Goal: Transaction & Acquisition: Purchase product/service

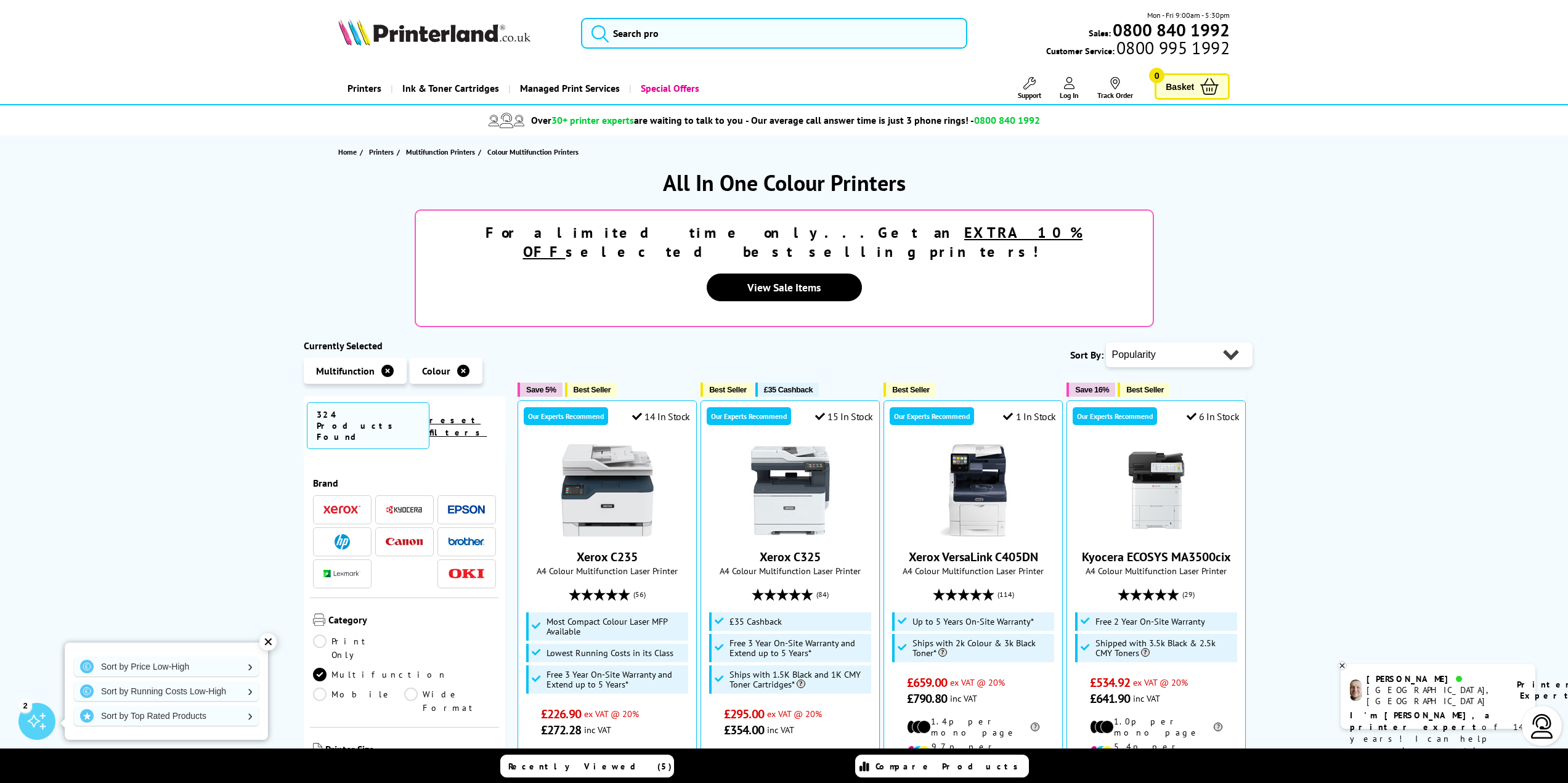
click at [453, 534] on span at bounding box center [466, 542] width 37 height 16
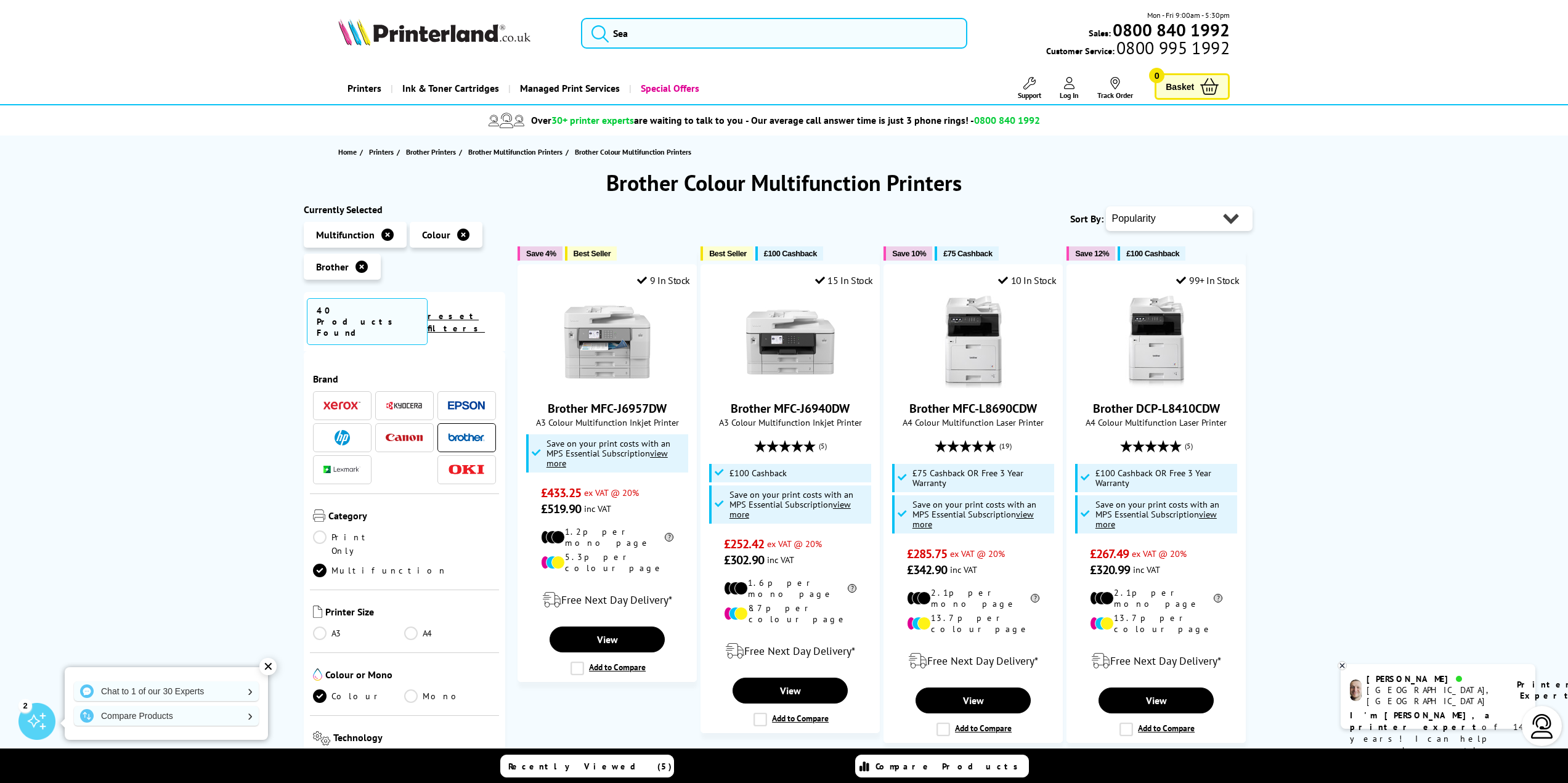
click at [413, 626] on link "A4" at bounding box center [449, 633] width 92 height 13
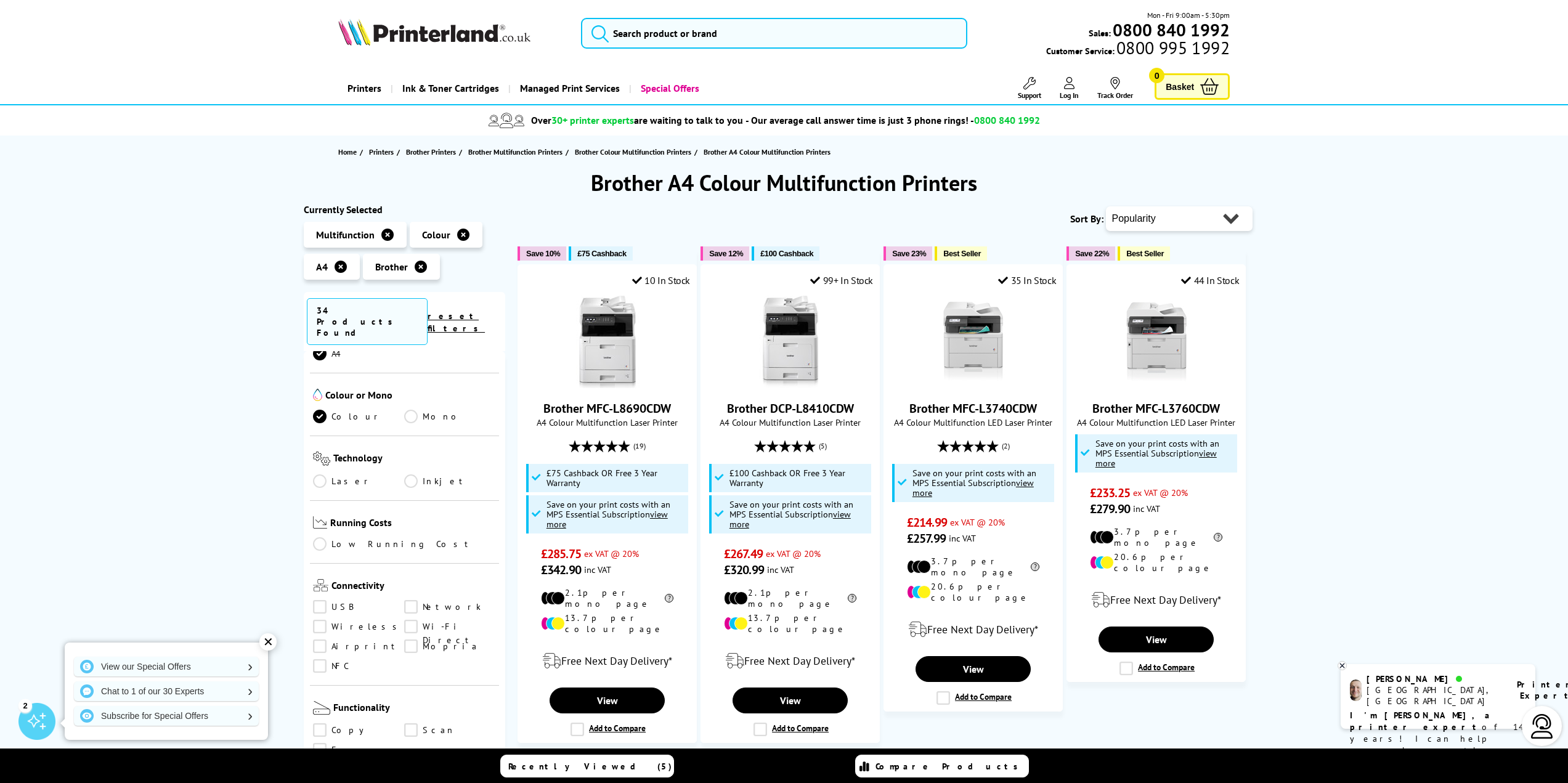
scroll to position [308, 0]
click at [321, 611] on link "Wireless" at bounding box center [359, 617] width 92 height 13
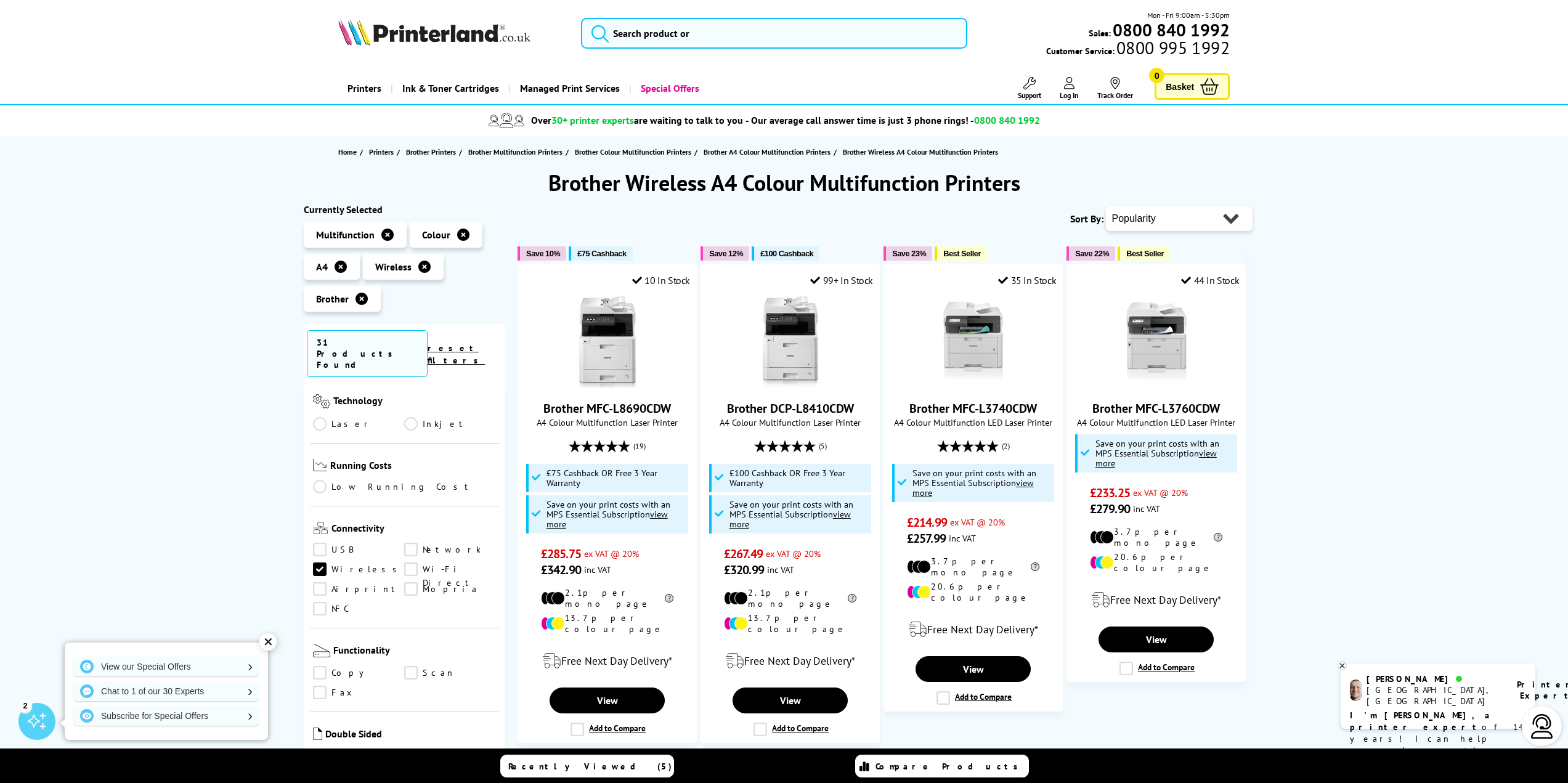
scroll to position [431, 0]
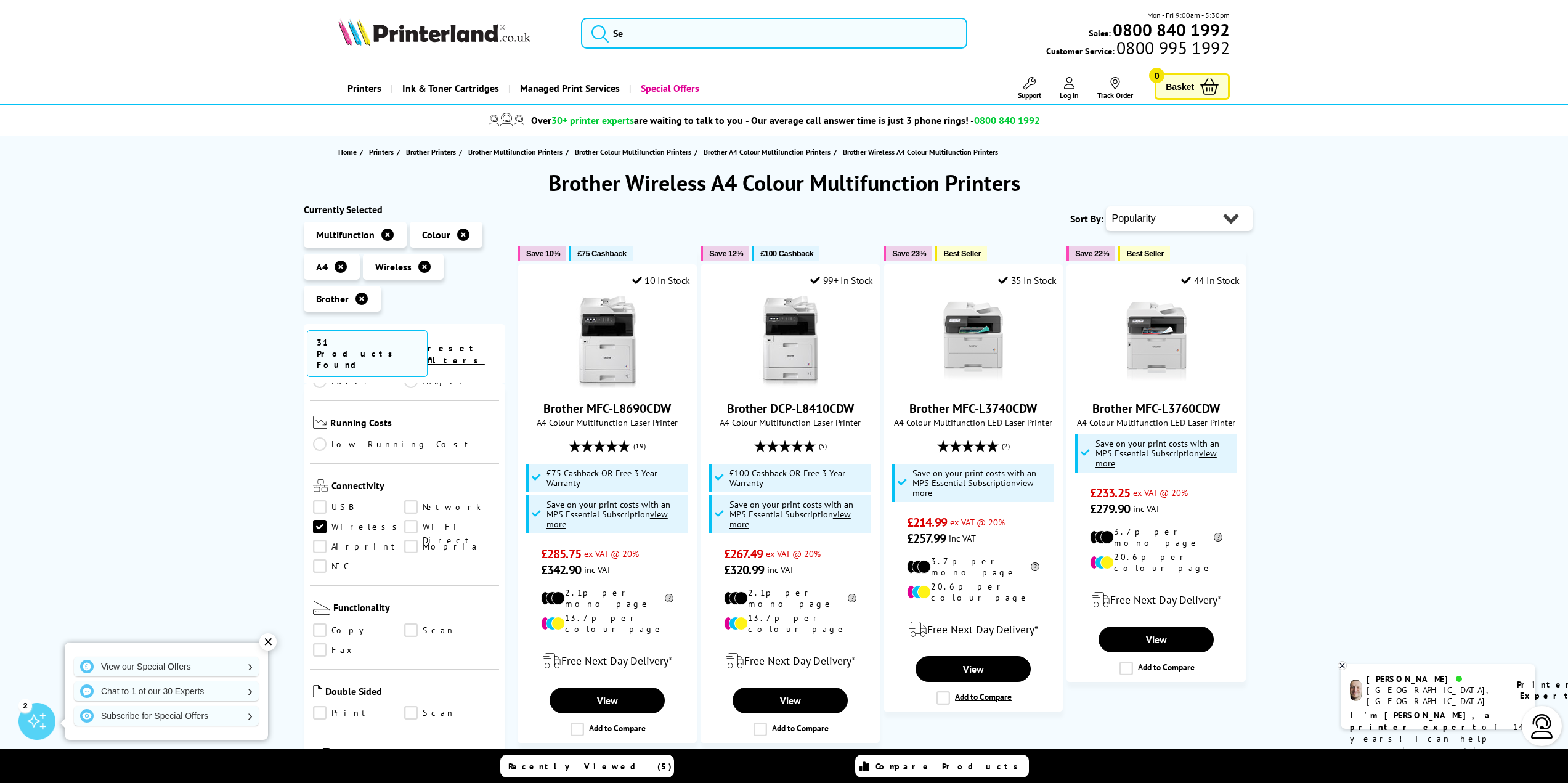
click at [323, 623] on link "Copy" at bounding box center [359, 630] width 92 height 13
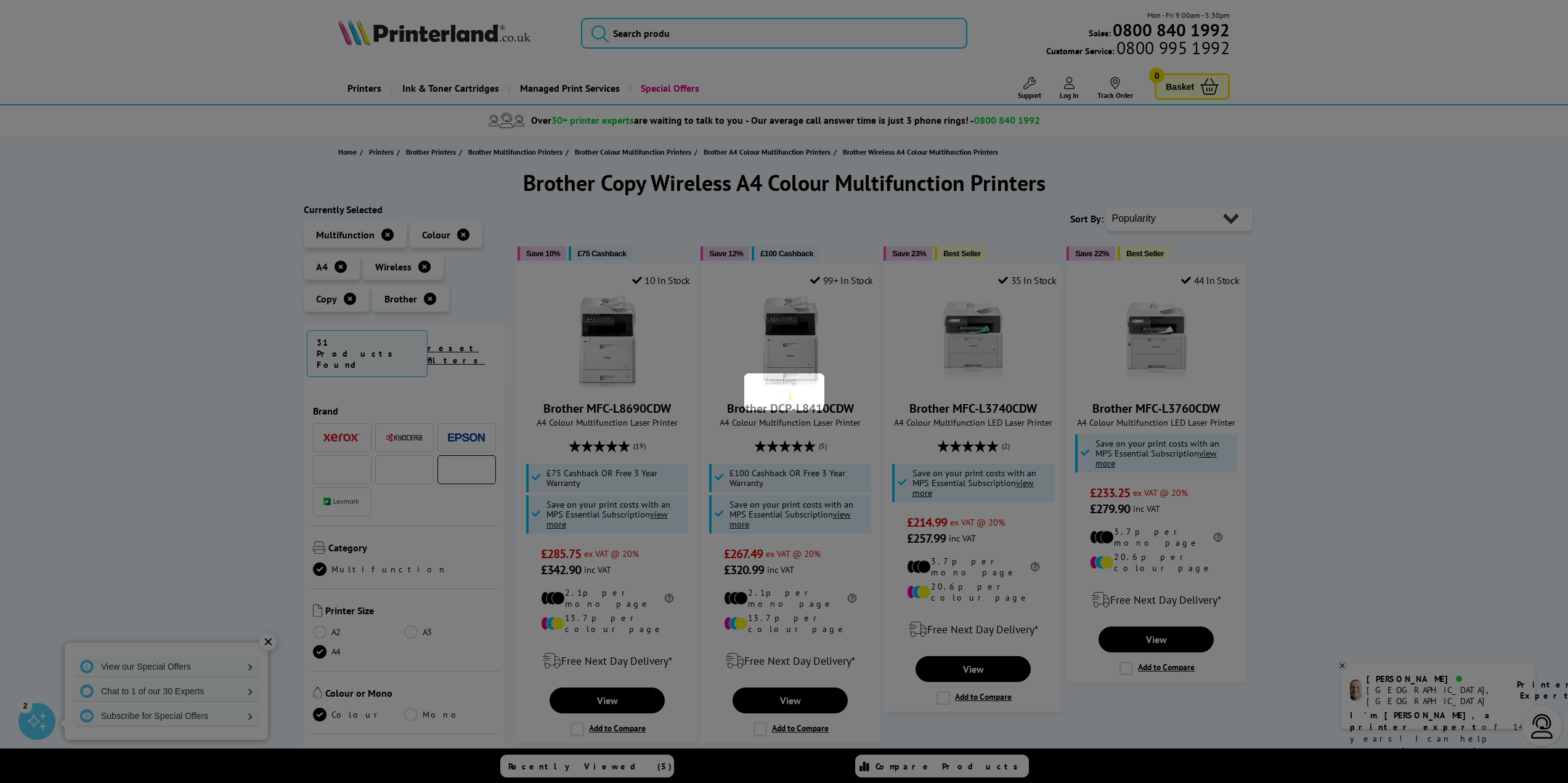
scroll to position [431, 0]
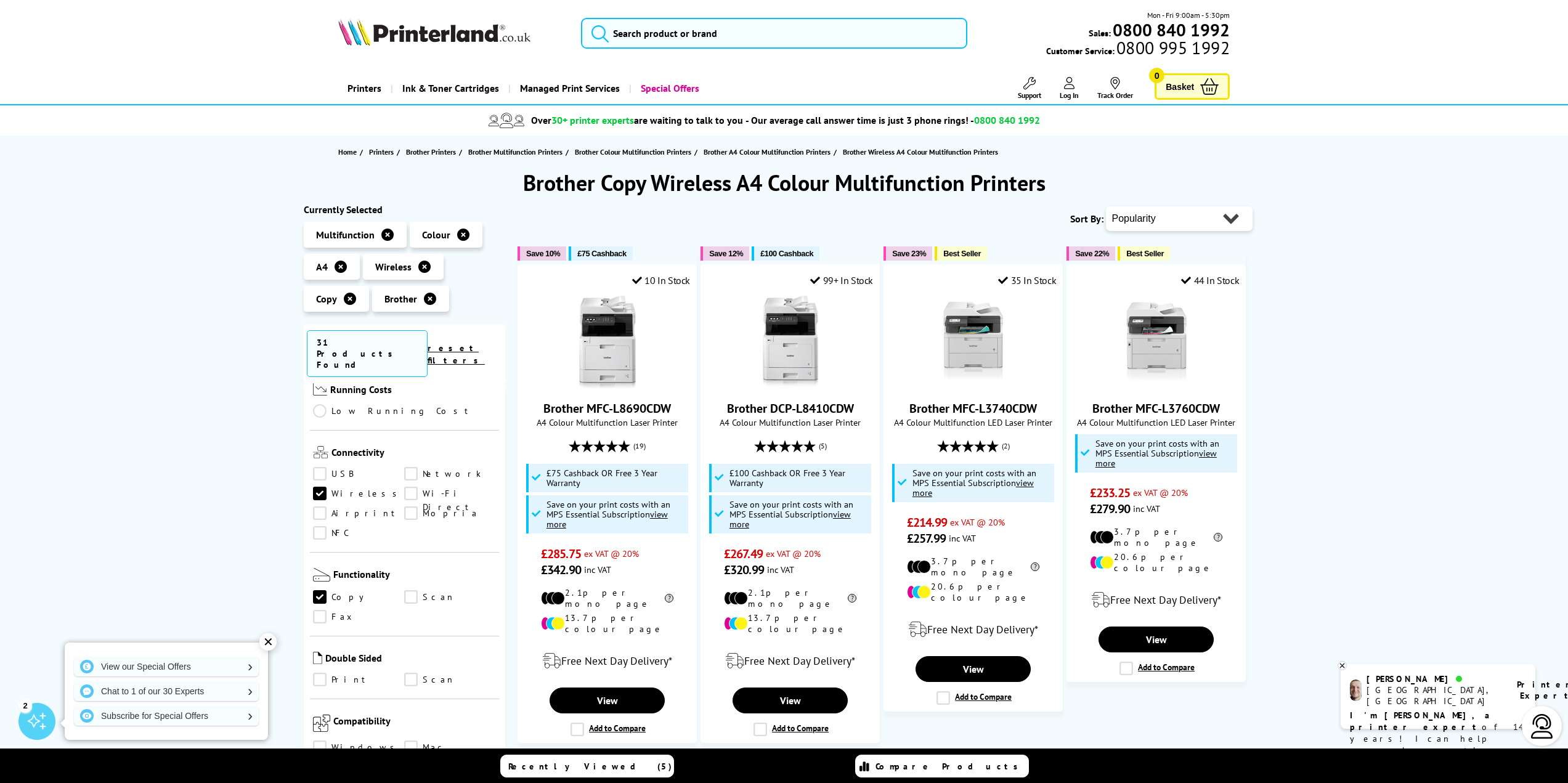
click at [418, 590] on link "Scan" at bounding box center [449, 597] width 92 height 13
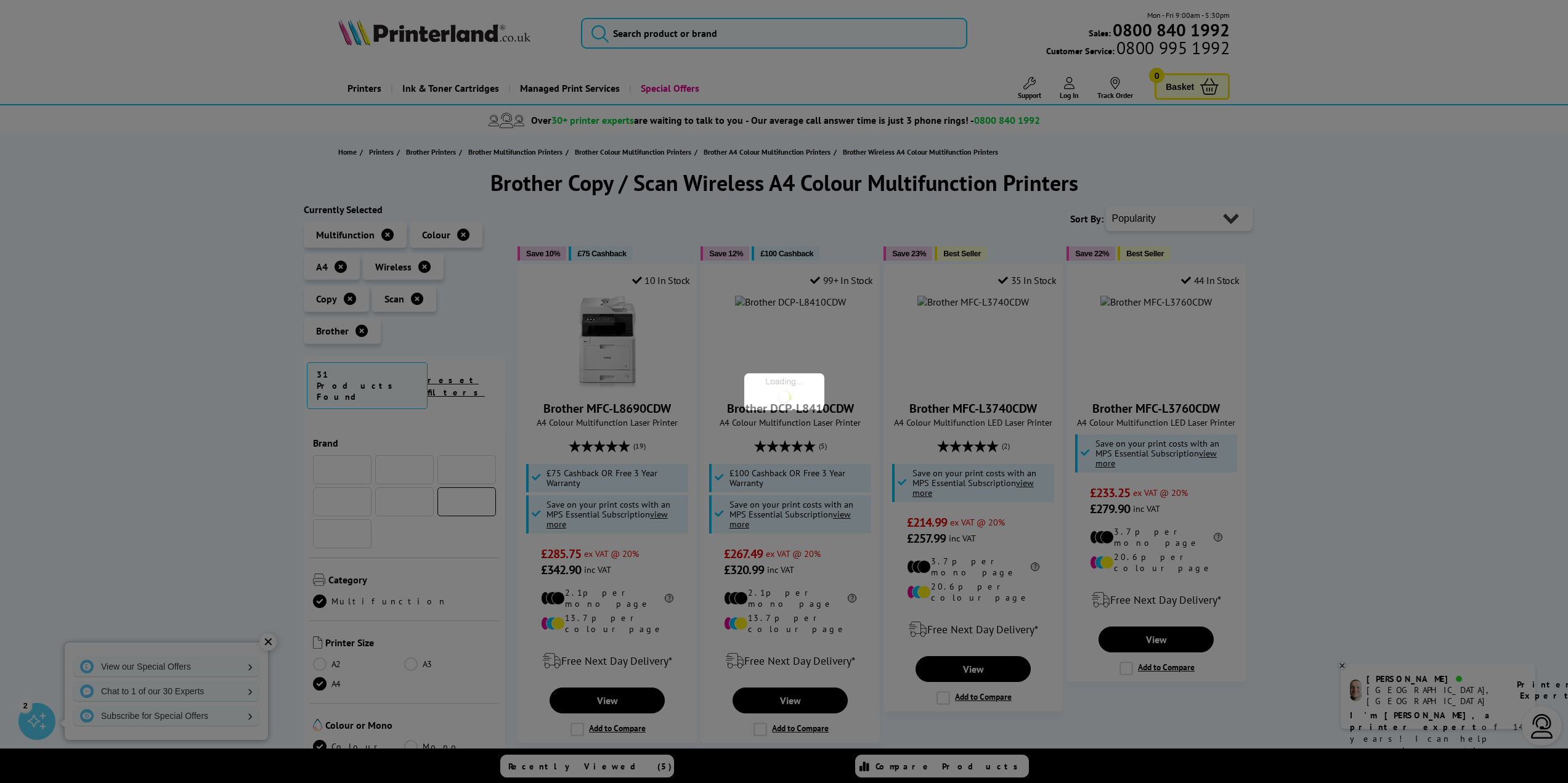
scroll to position [431, 0]
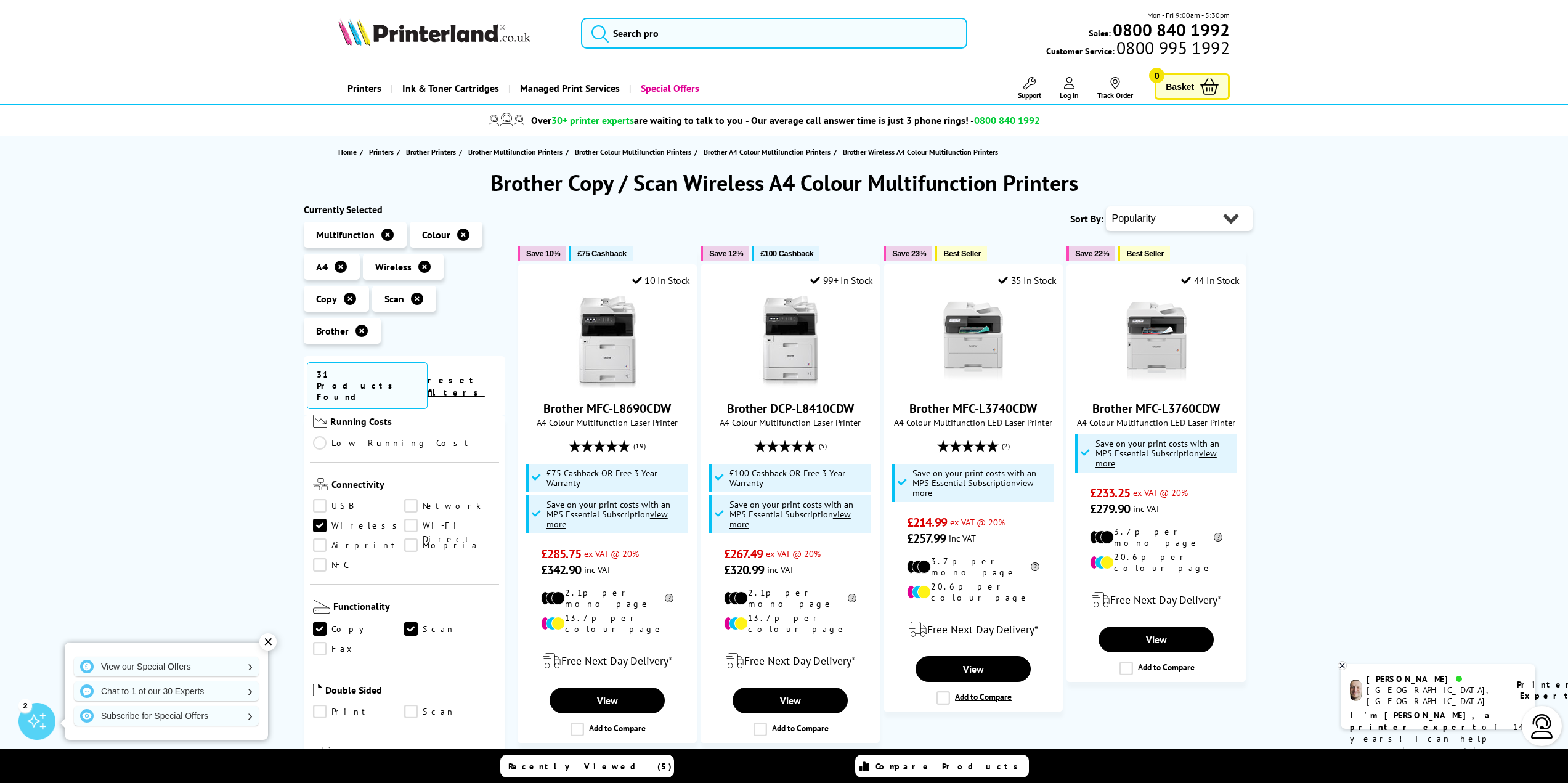
click at [322, 705] on link "Print" at bounding box center [359, 711] width 92 height 13
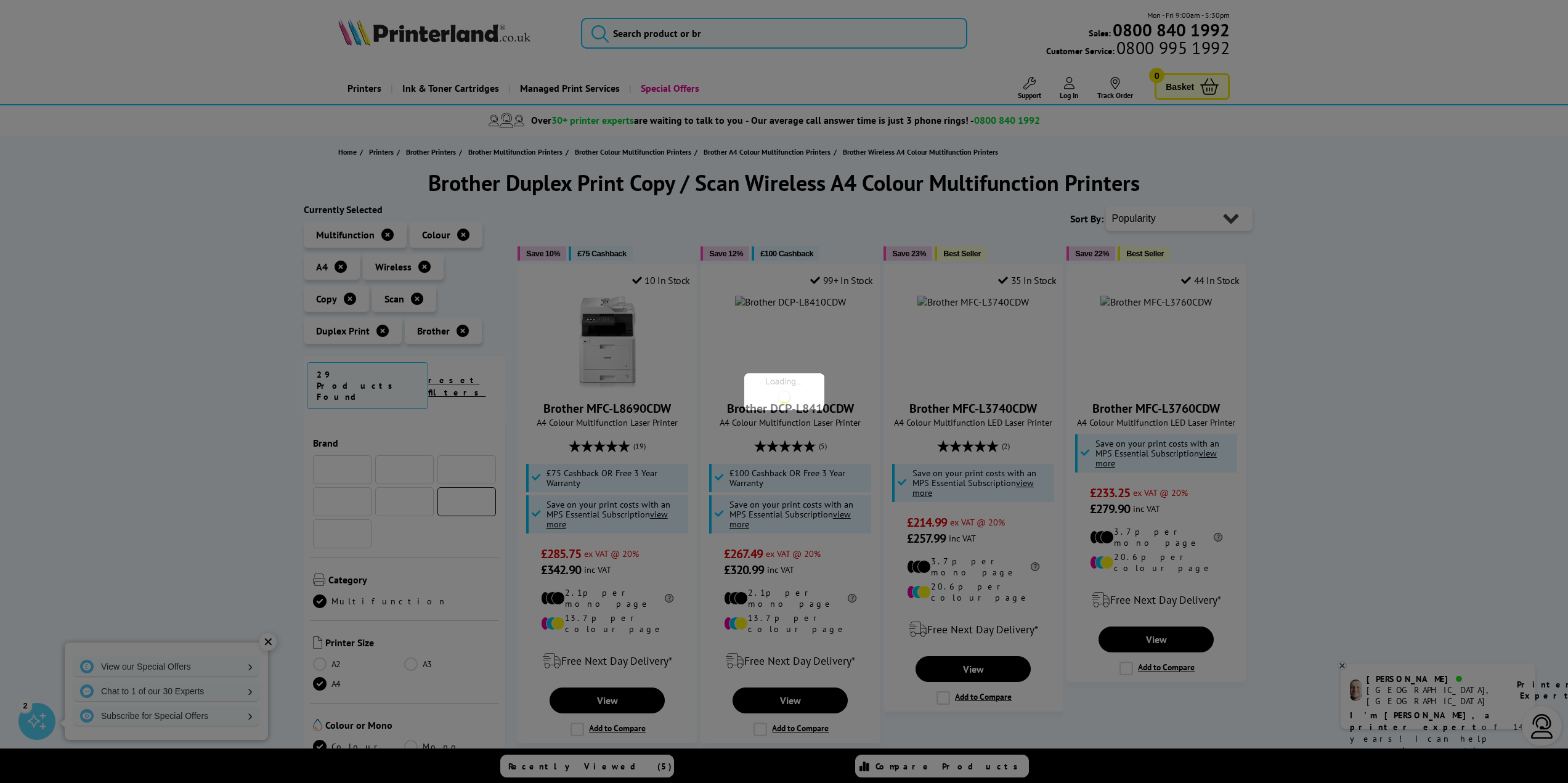
scroll to position [431, 0]
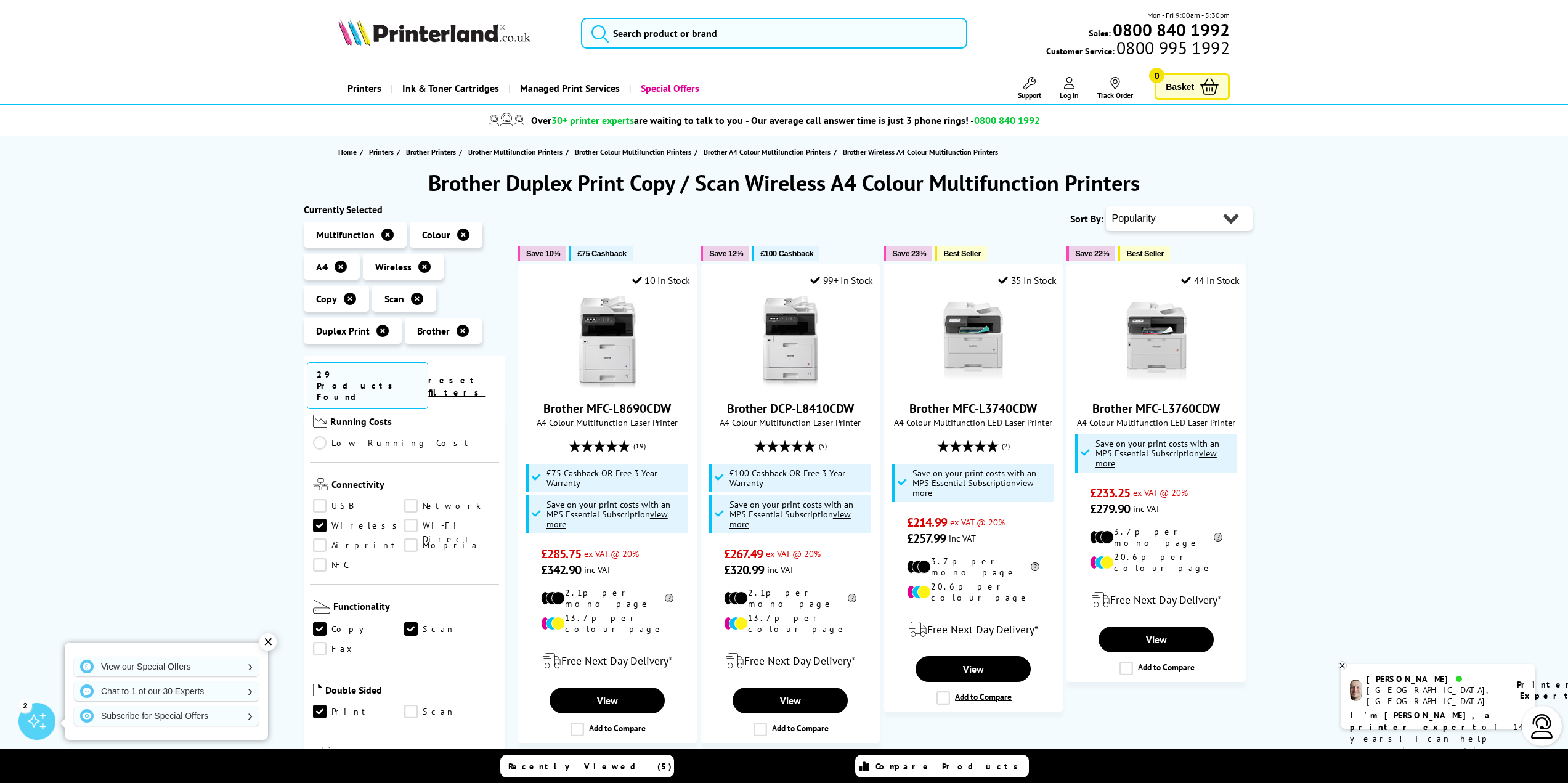
click at [410, 705] on link "Scan" at bounding box center [449, 711] width 92 height 13
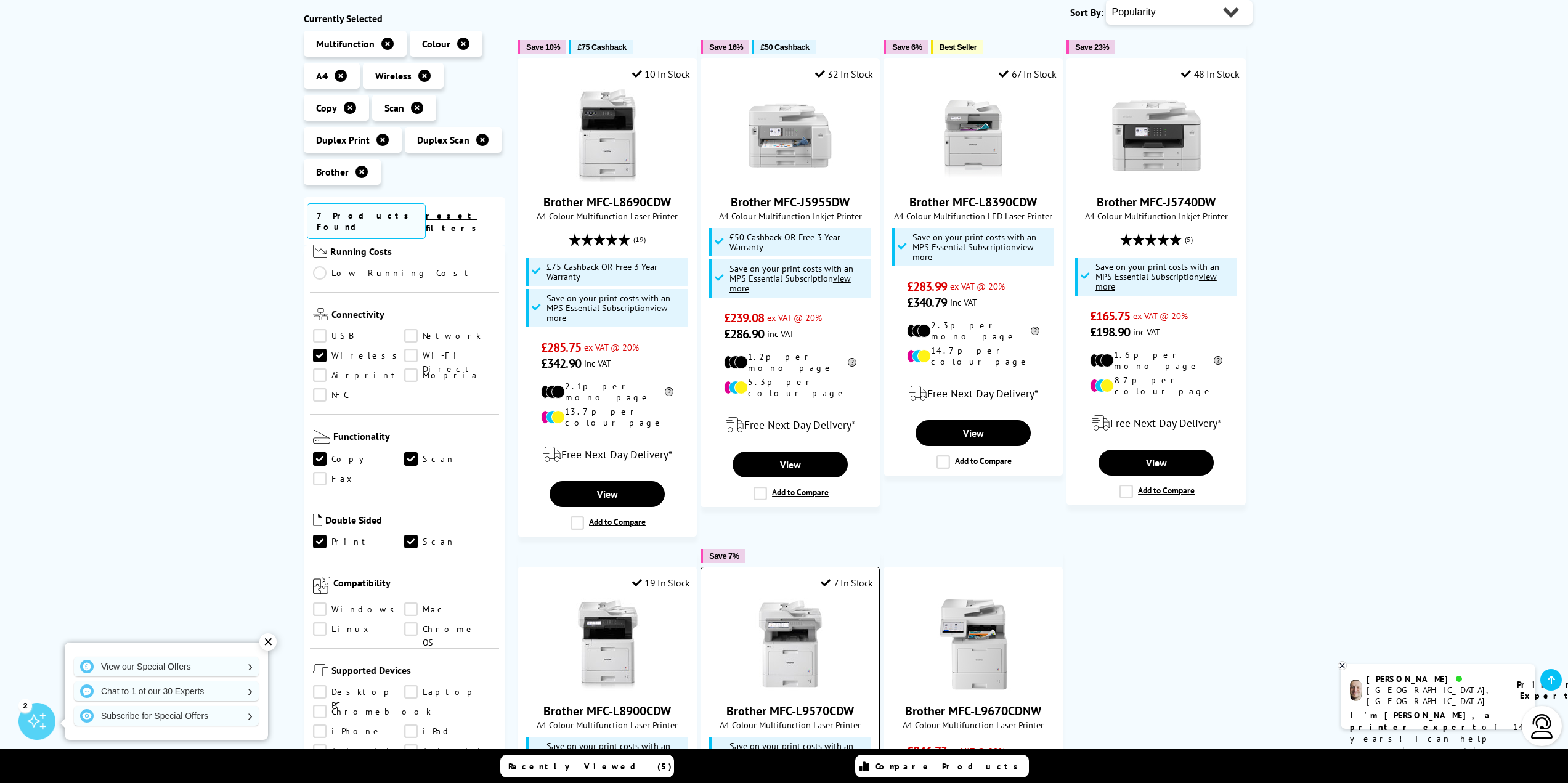
scroll to position [185, 0]
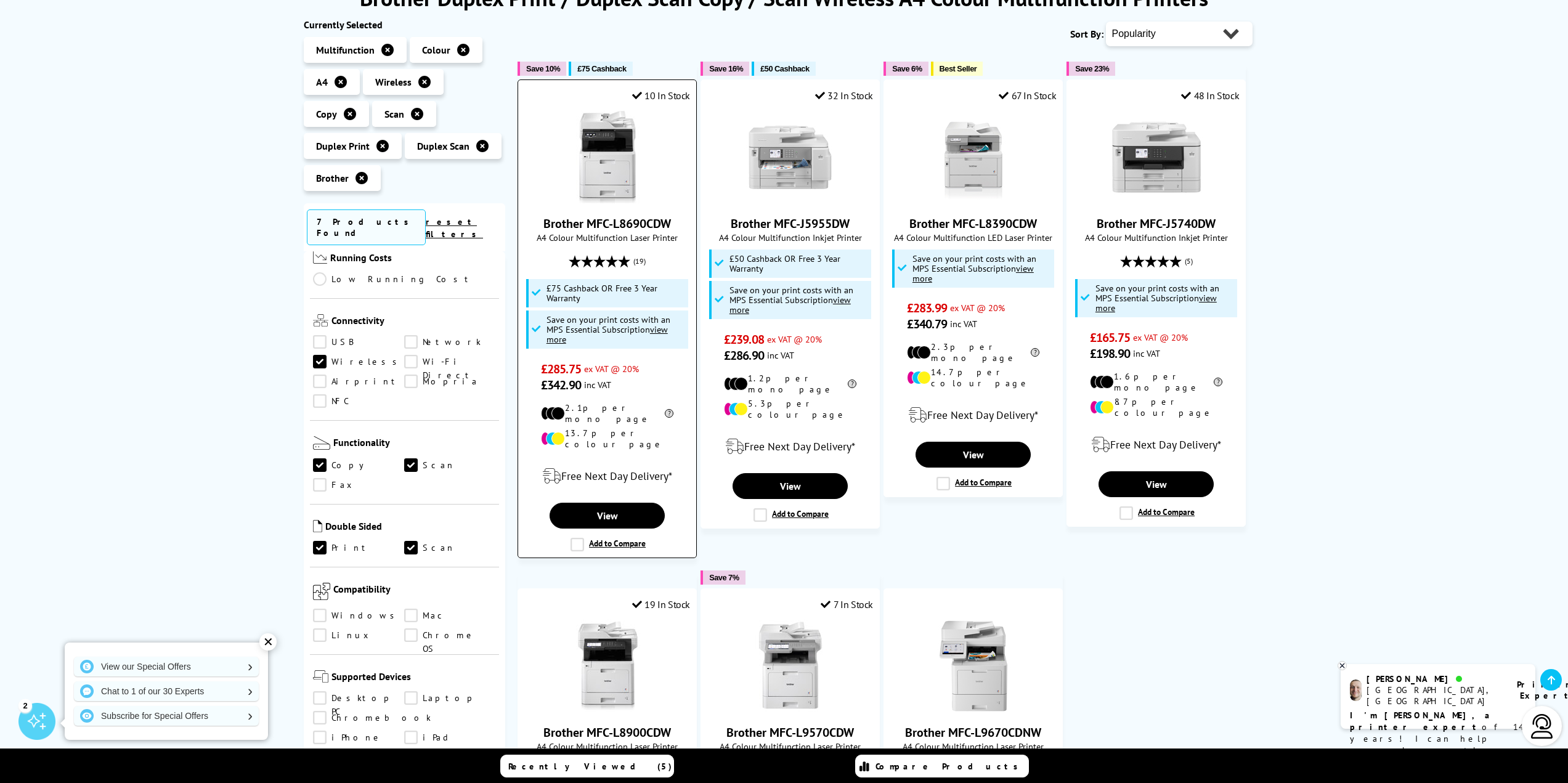
click at [620, 178] on img at bounding box center [608, 157] width 92 height 92
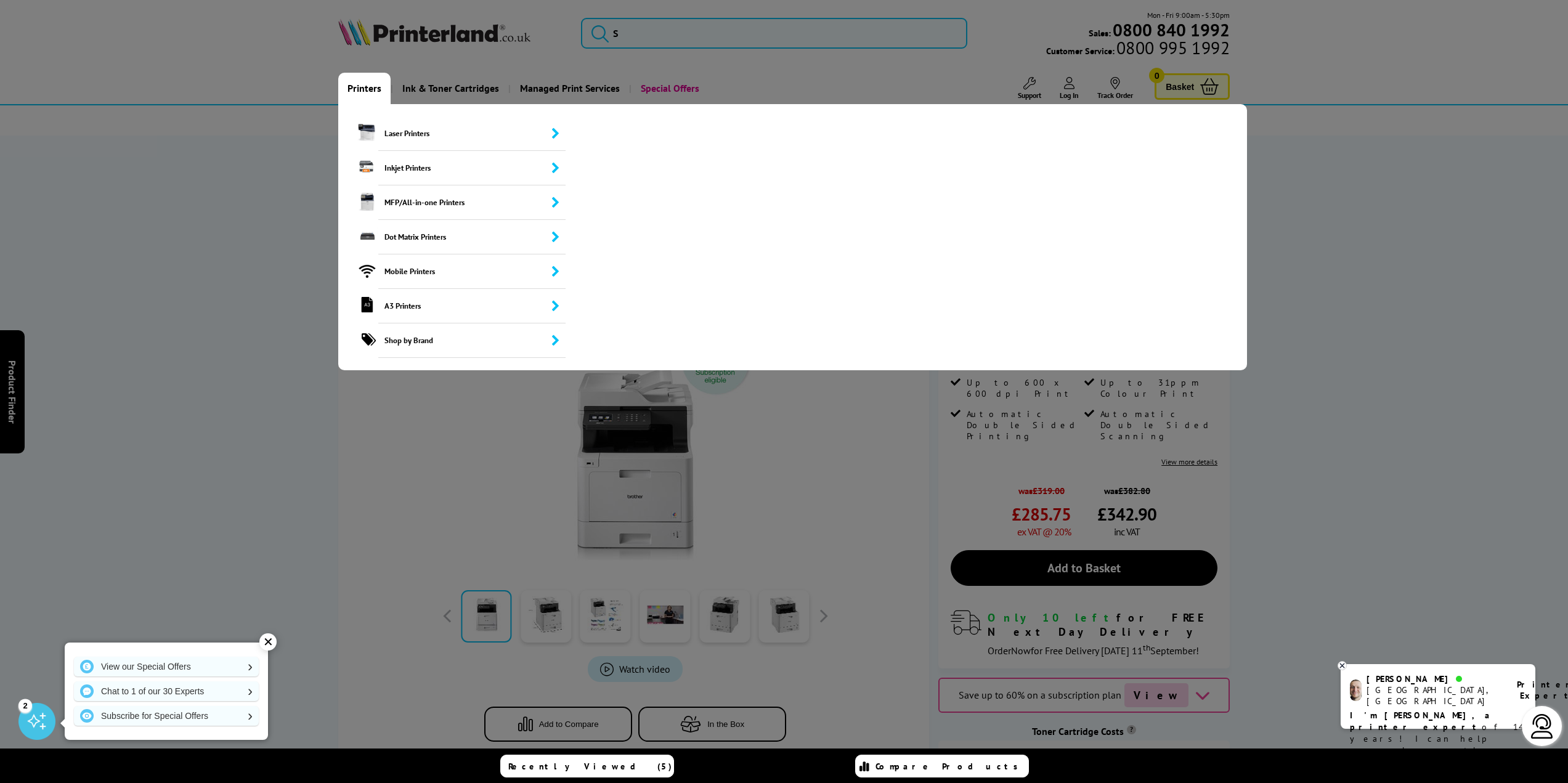
click at [358, 89] on link "Printers" at bounding box center [364, 88] width 53 height 31
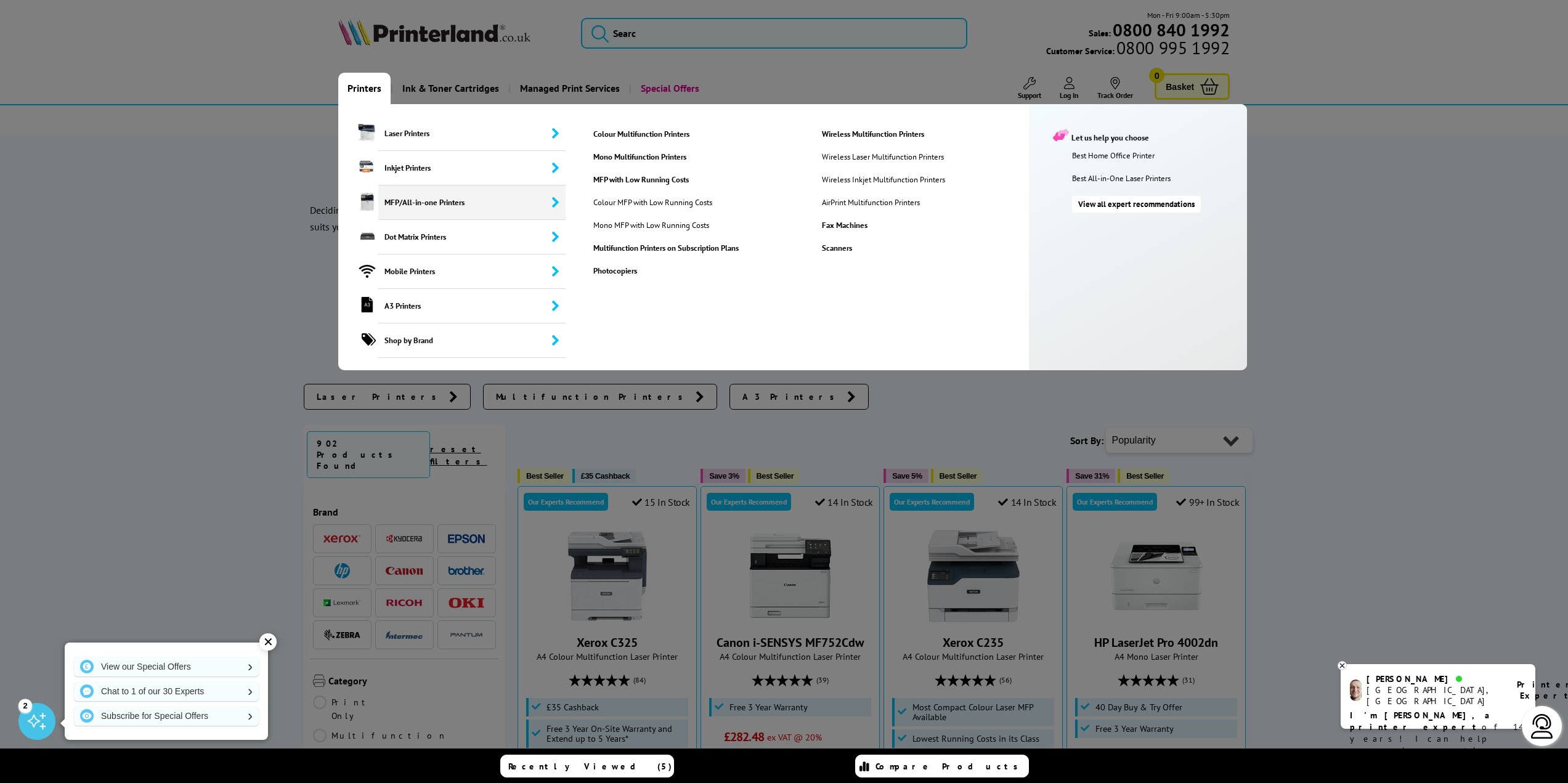
click at [543, 205] on span "MFP/All-in-one Printers" at bounding box center [472, 203] width 187 height 35
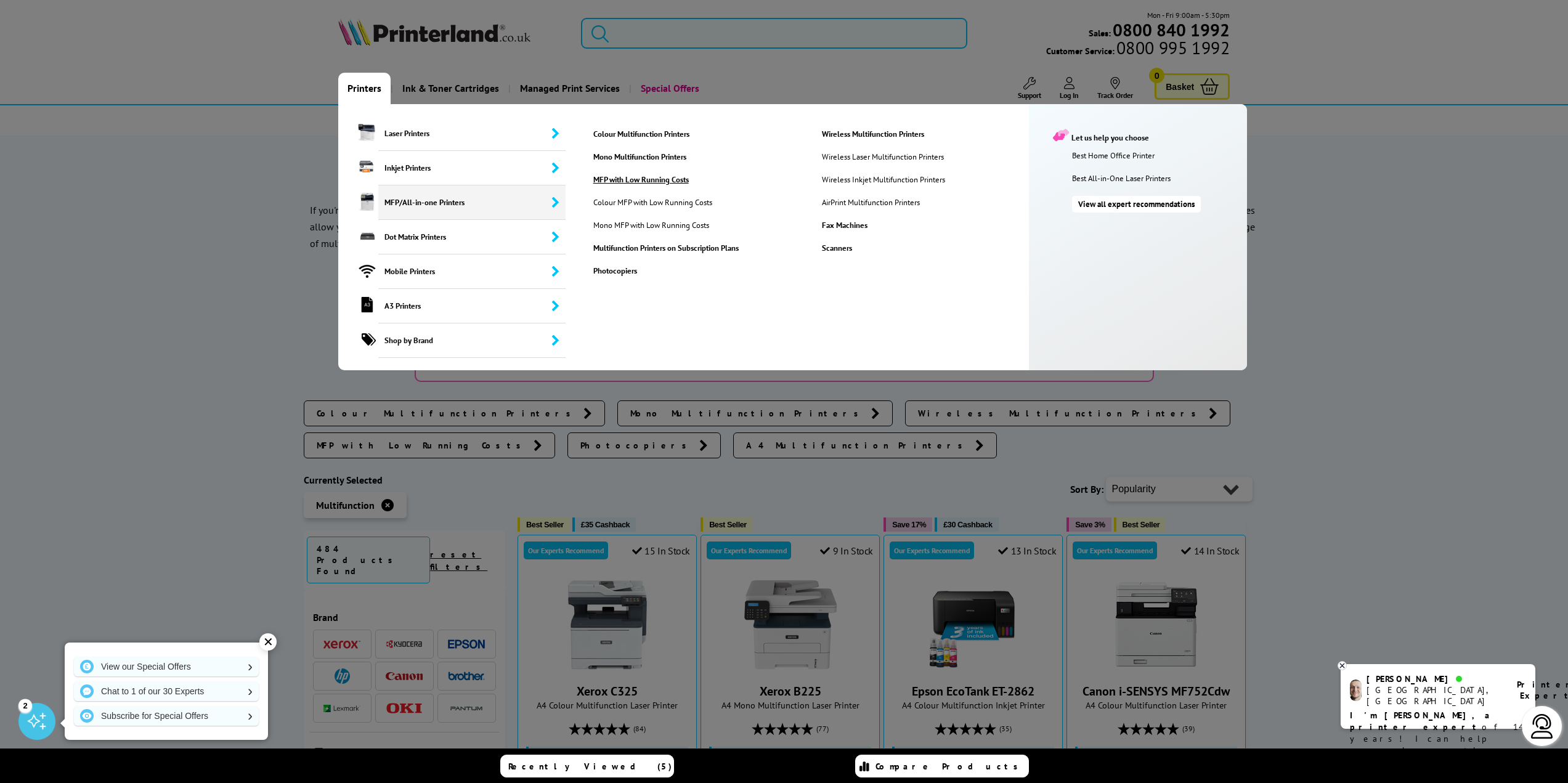
click at [608, 177] on link "MFP with Low Running Costs" at bounding box center [698, 180] width 228 height 11
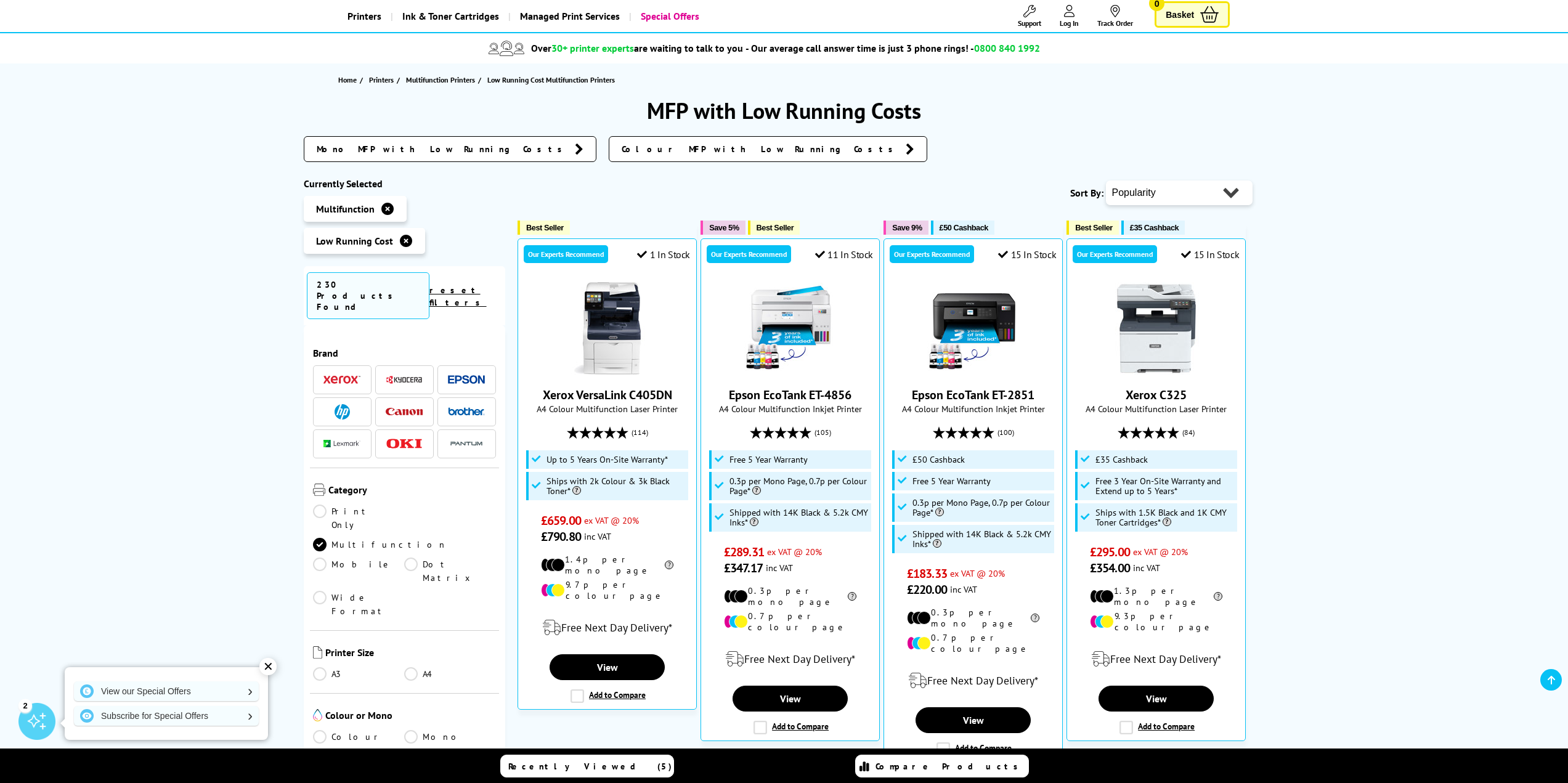
scroll to position [246, 0]
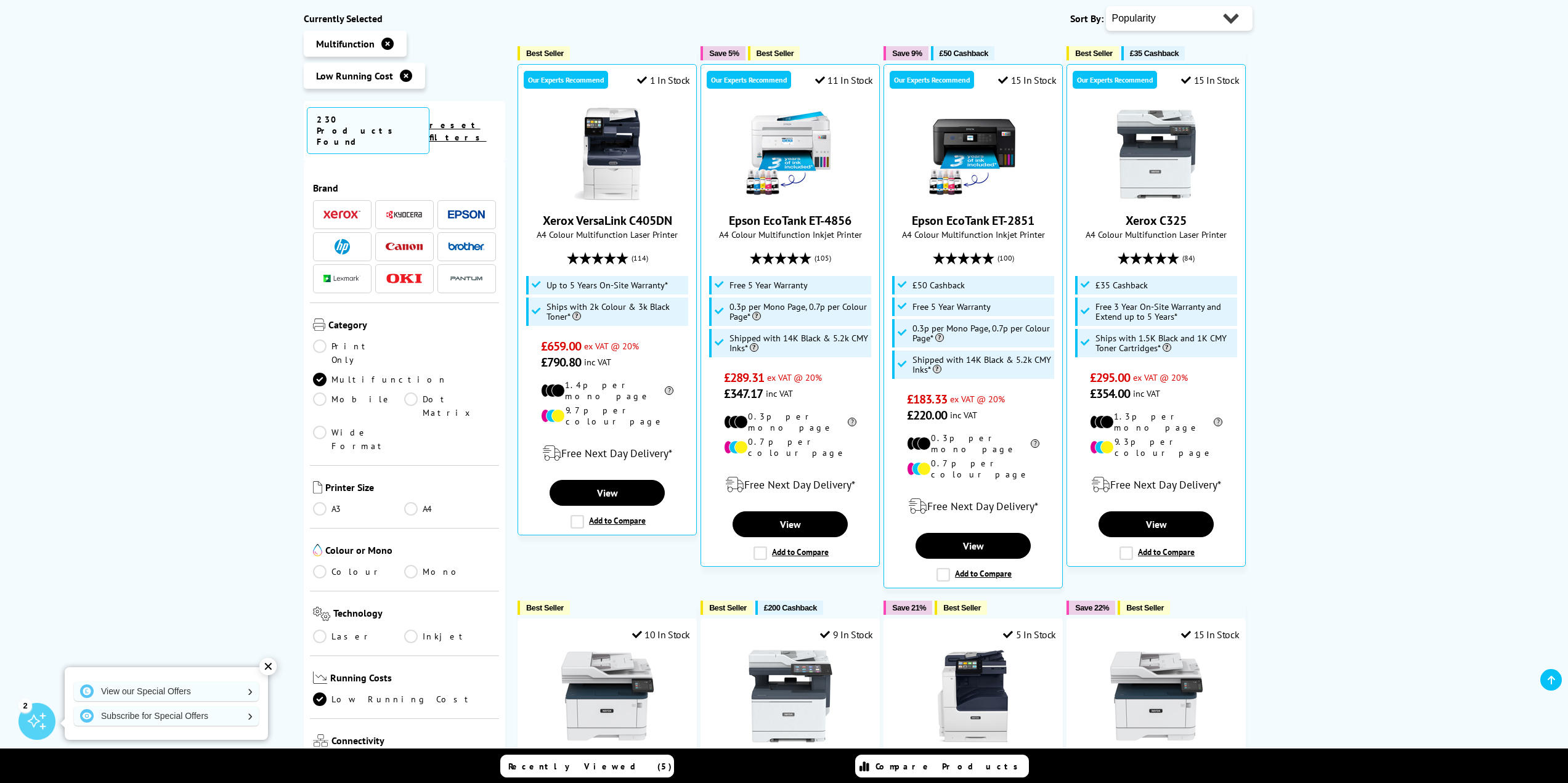
click at [415, 502] on link "A4" at bounding box center [449, 509] width 92 height 13
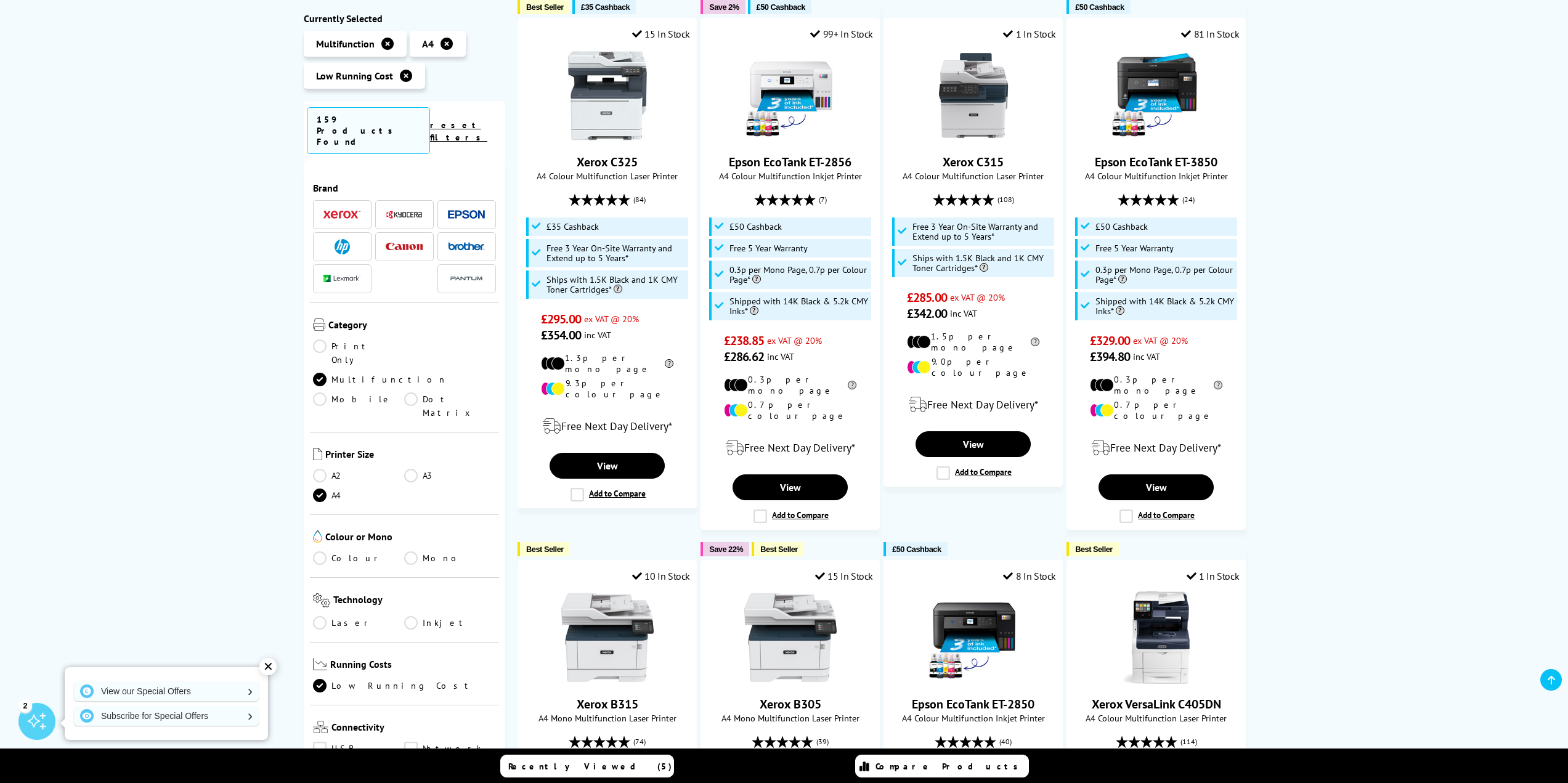
click at [316, 551] on link "Colour" at bounding box center [359, 558] width 92 height 13
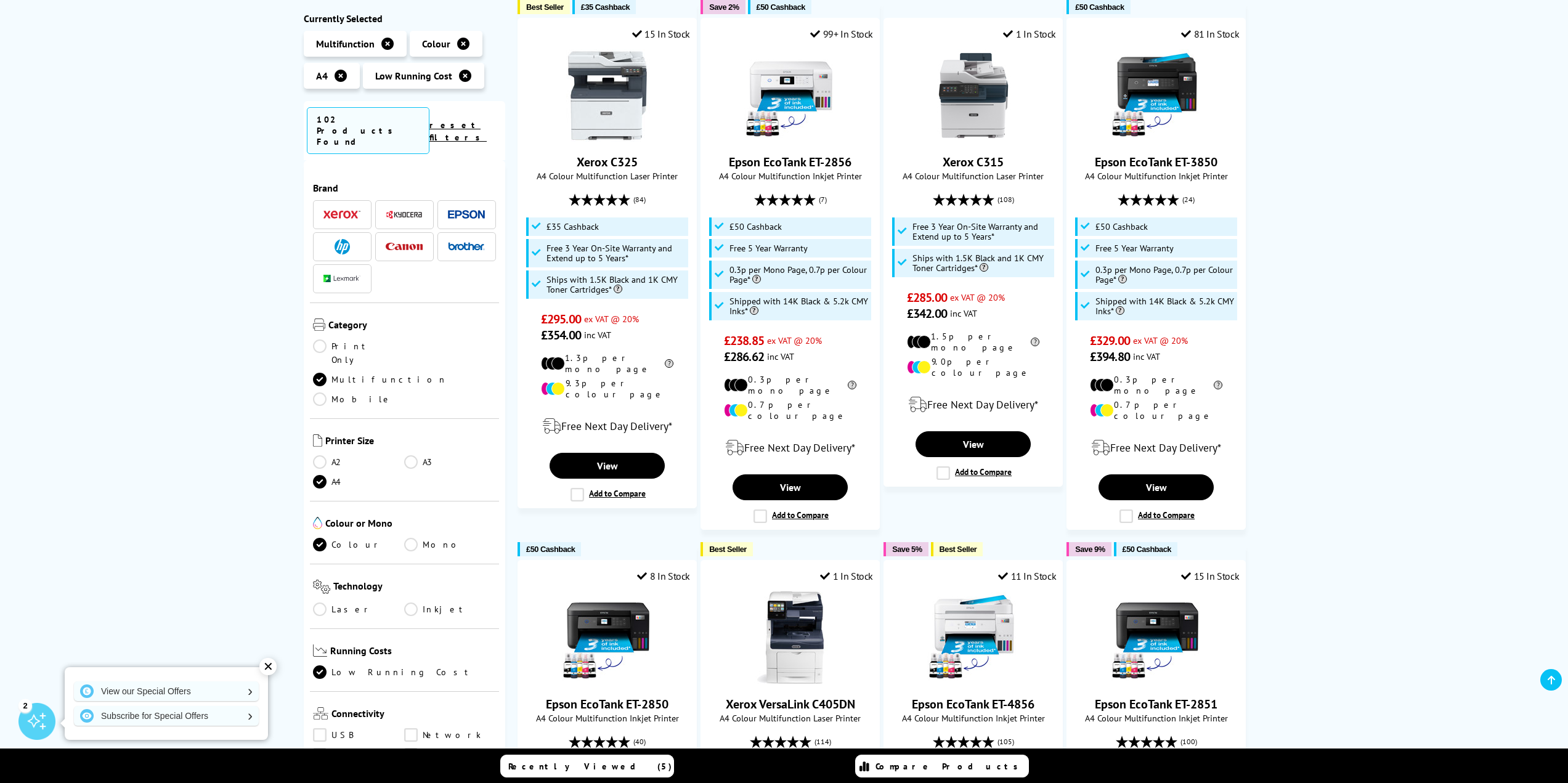
click at [316, 602] on link "Laser" at bounding box center [359, 609] width 92 height 13
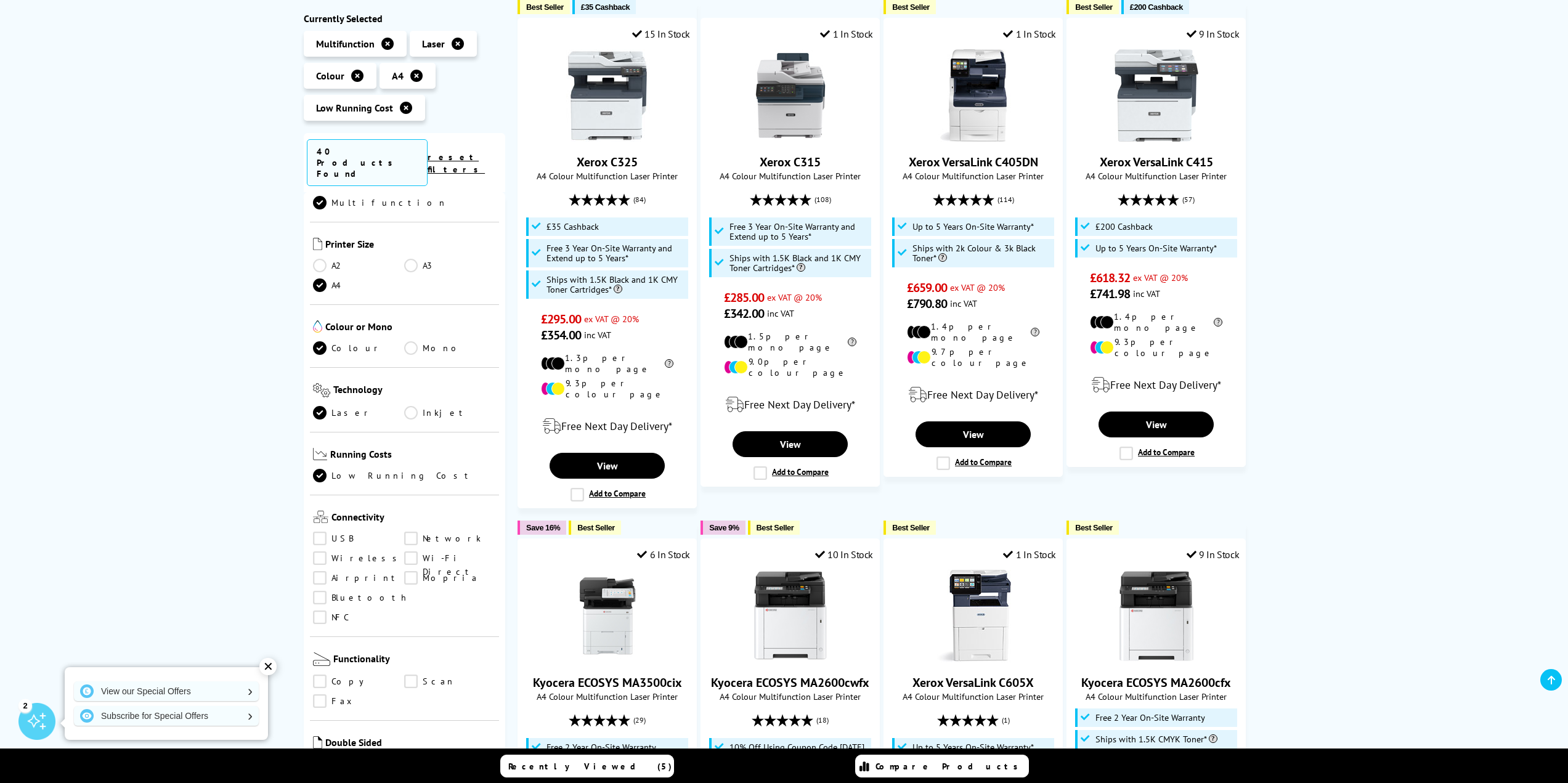
scroll to position [185, 0]
click at [323, 544] on link "Wireless" at bounding box center [359, 551] width 92 height 13
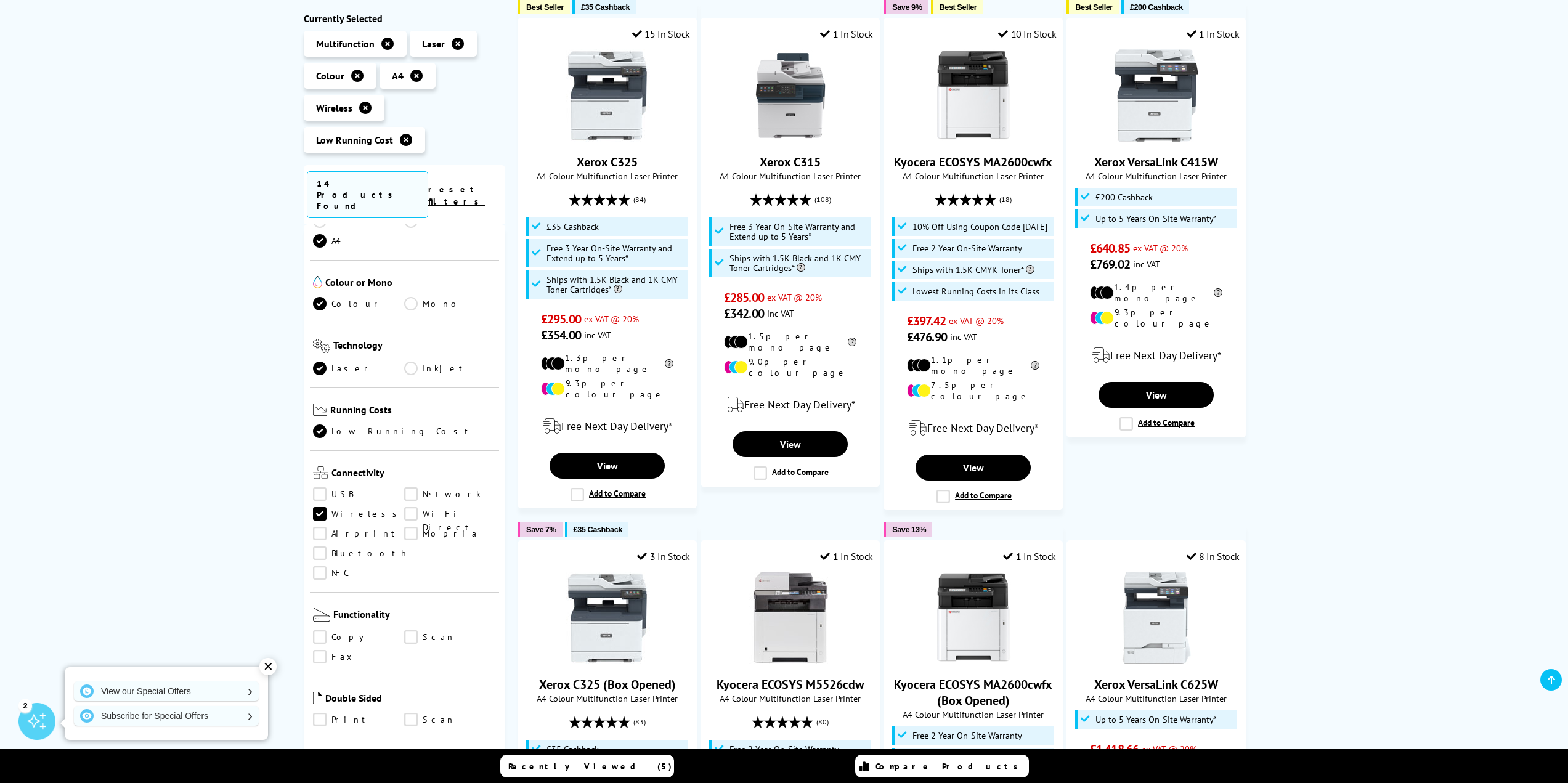
scroll to position [308, 0]
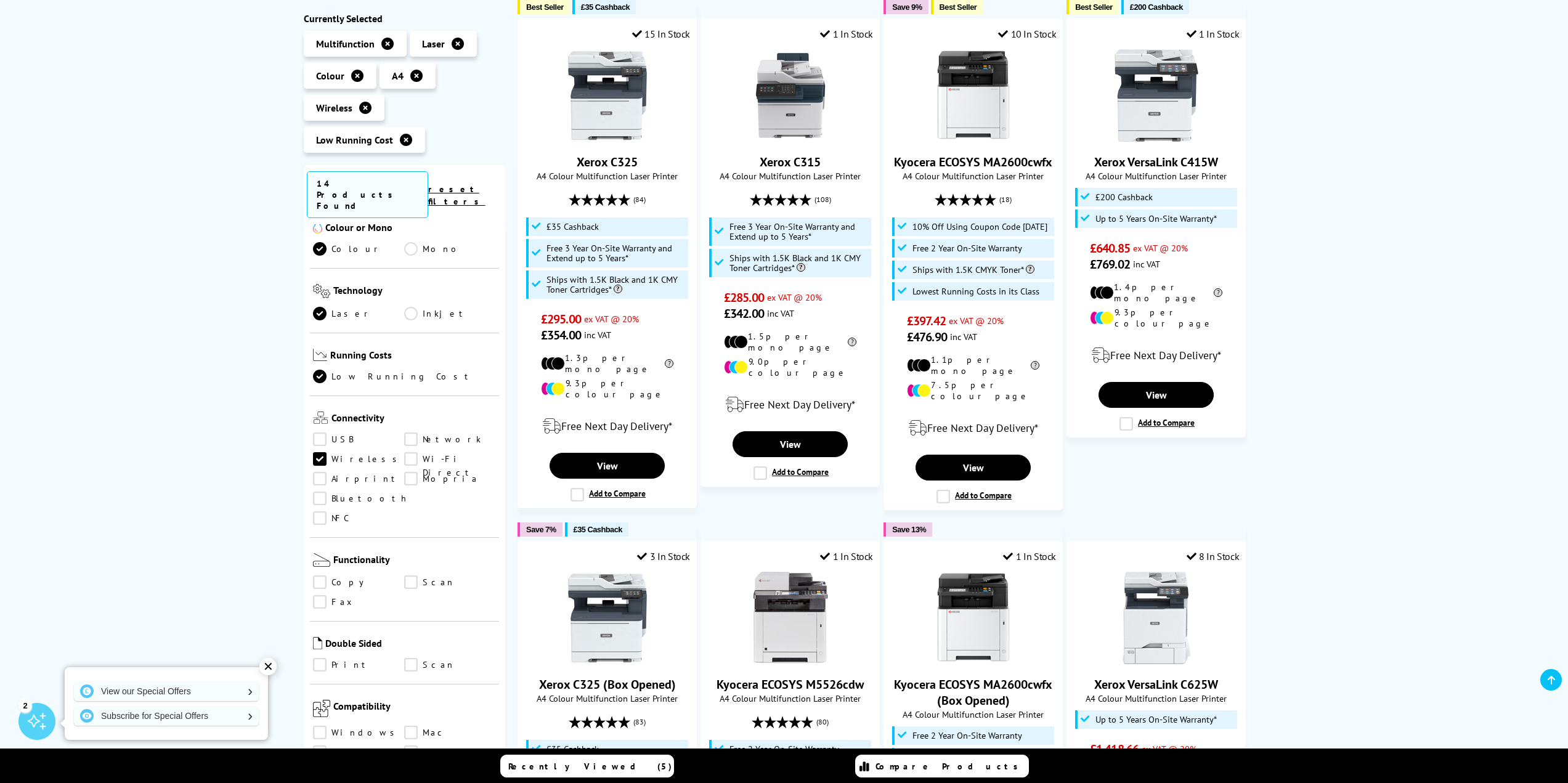
click at [325, 576] on link "Copy" at bounding box center [359, 583] width 92 height 13
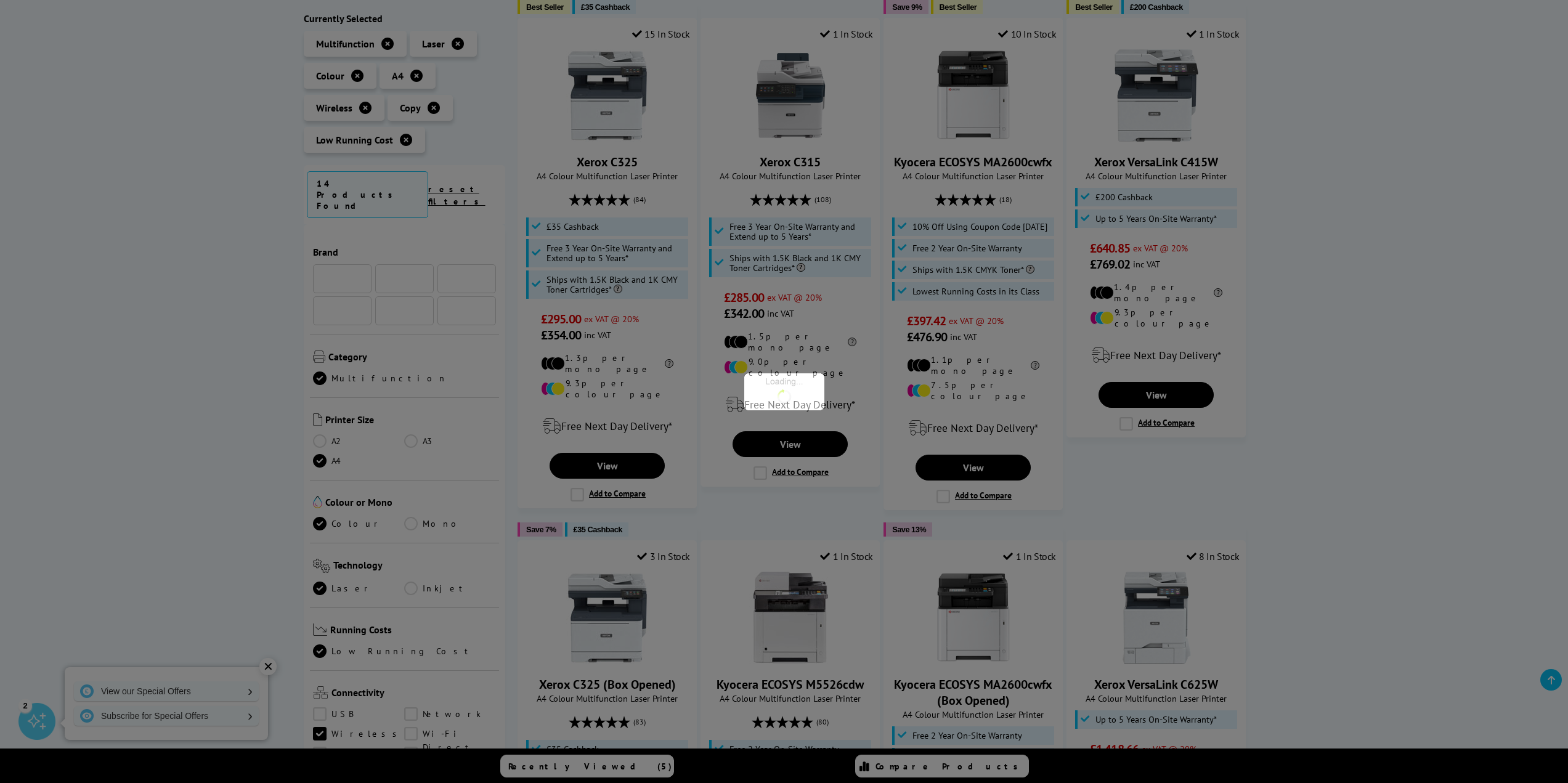
scroll to position [308, 0]
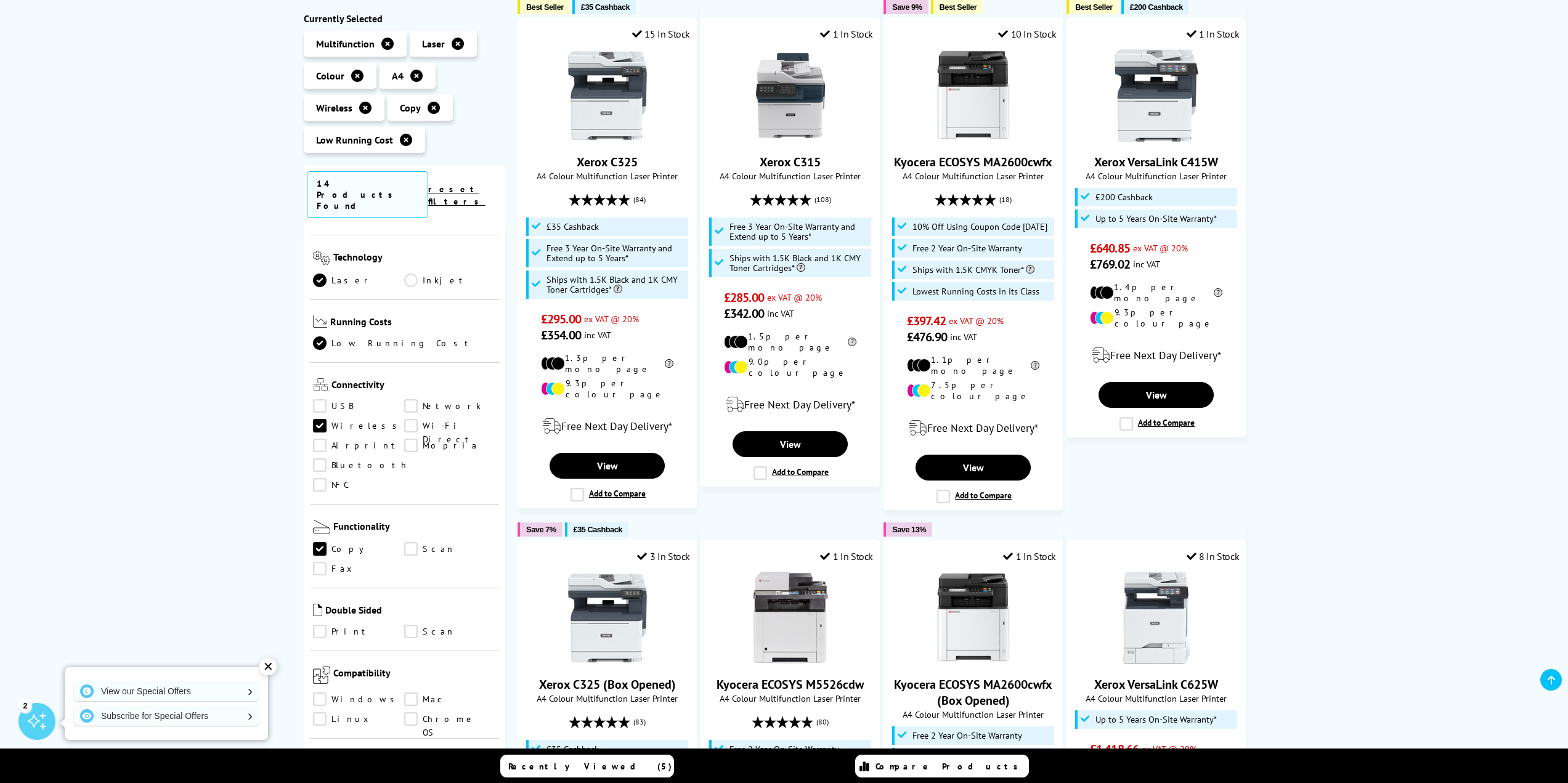
click at [410, 543] on link "Scan" at bounding box center [449, 550] width 92 height 13
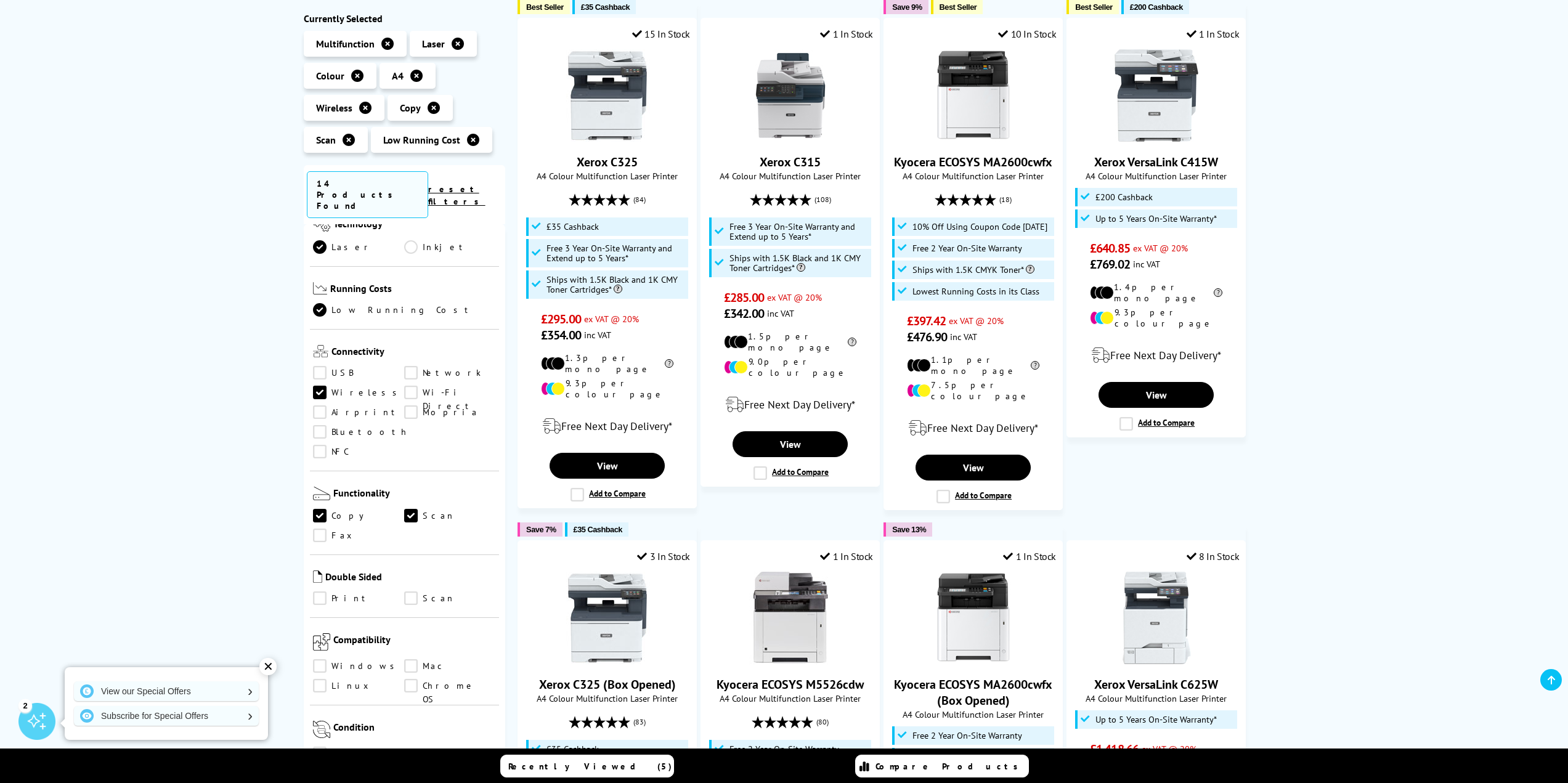
scroll to position [369, 0]
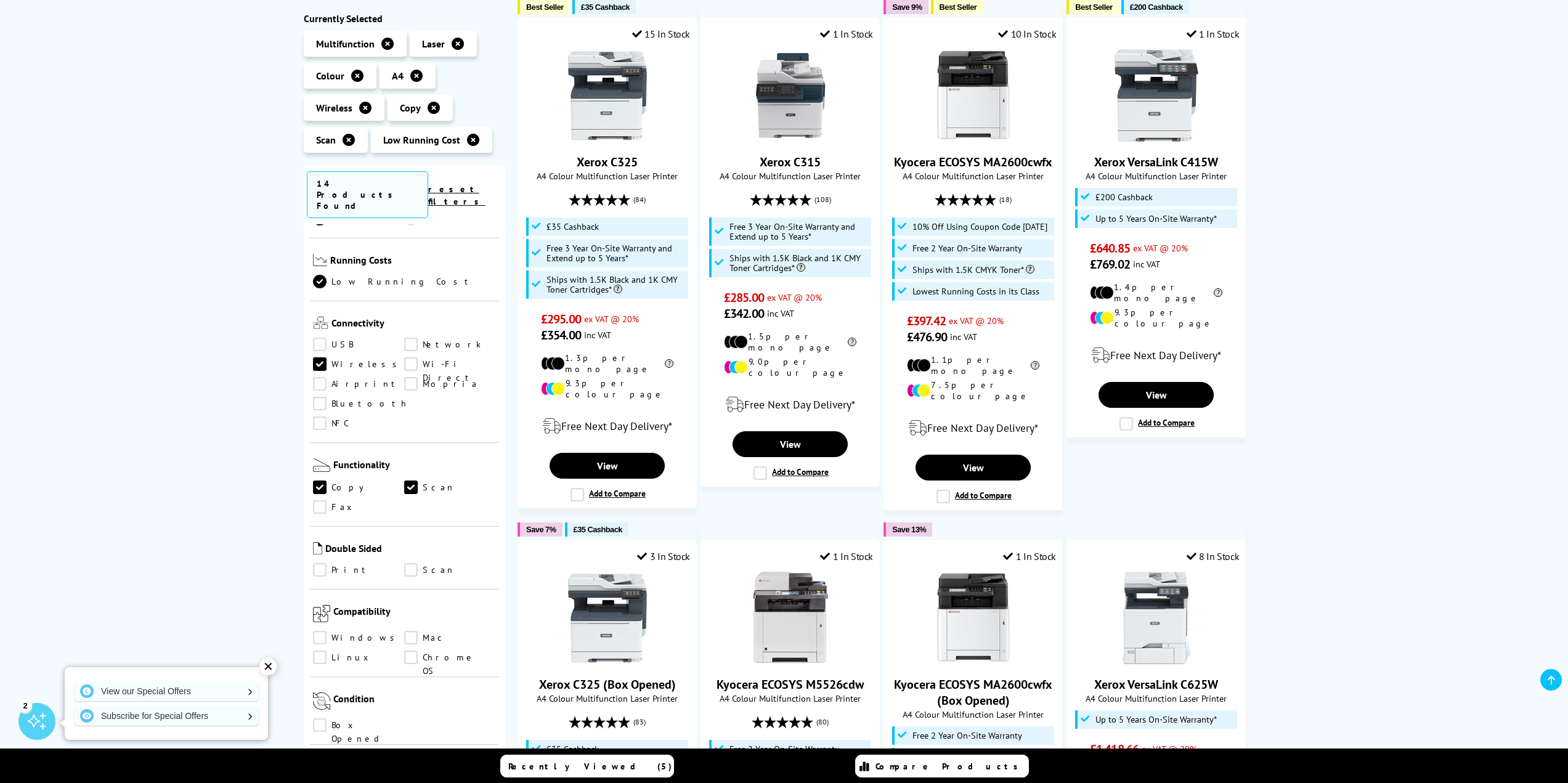
click at [410, 564] on link "Scan" at bounding box center [449, 570] width 92 height 13
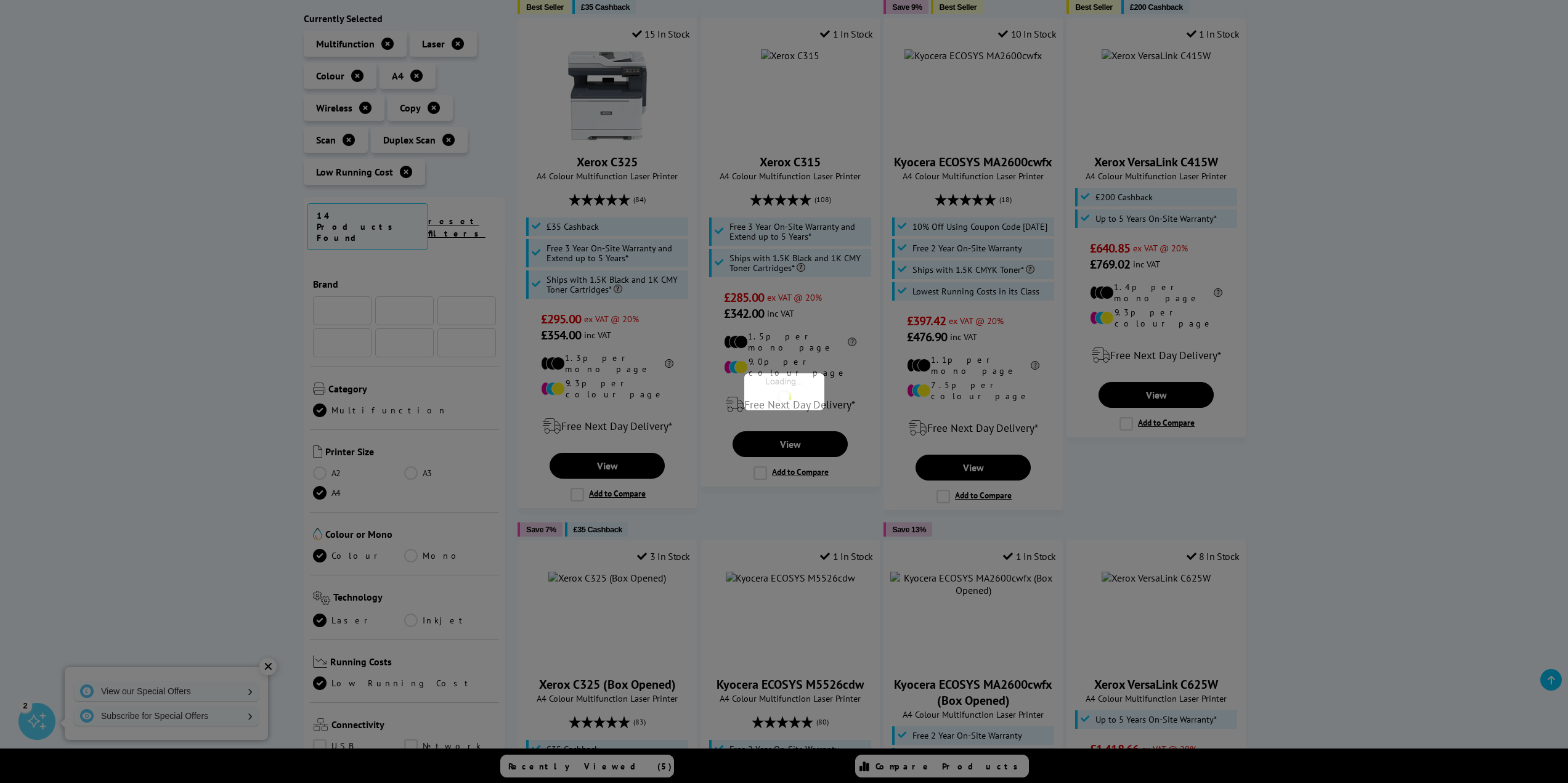
scroll to position [369, 0]
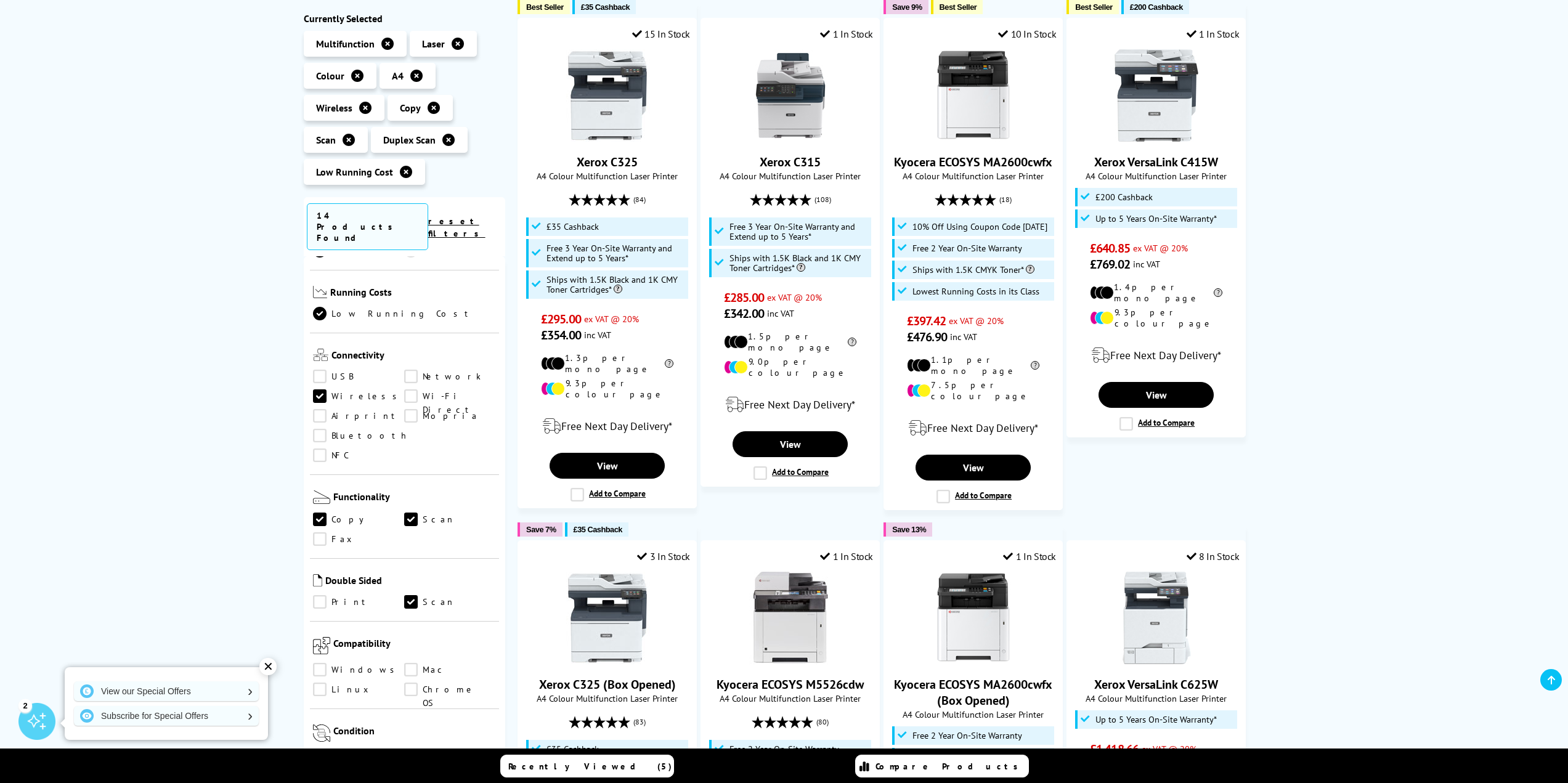
click at [322, 596] on link "Print" at bounding box center [359, 602] width 92 height 13
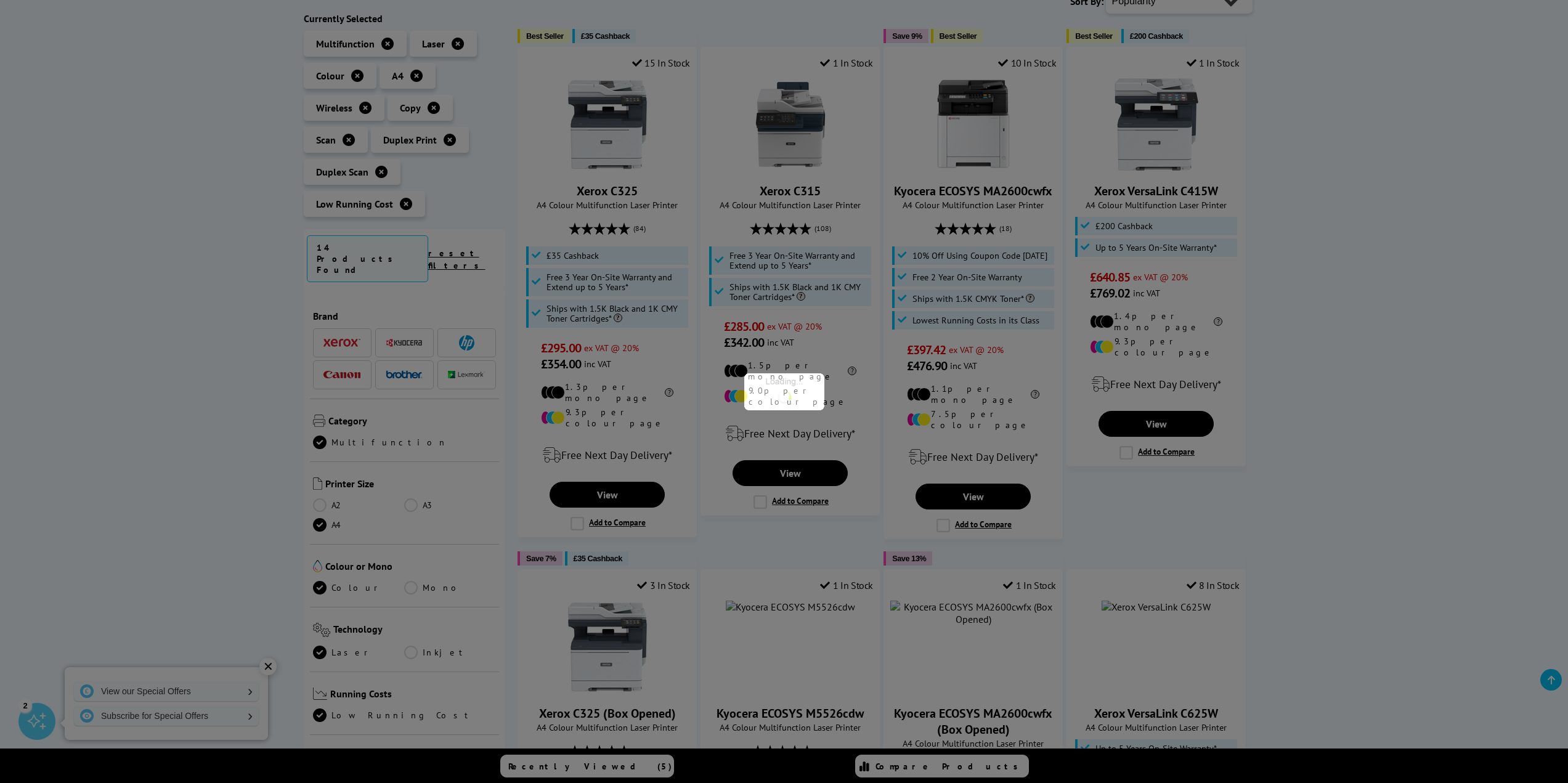
scroll to position [369, 0]
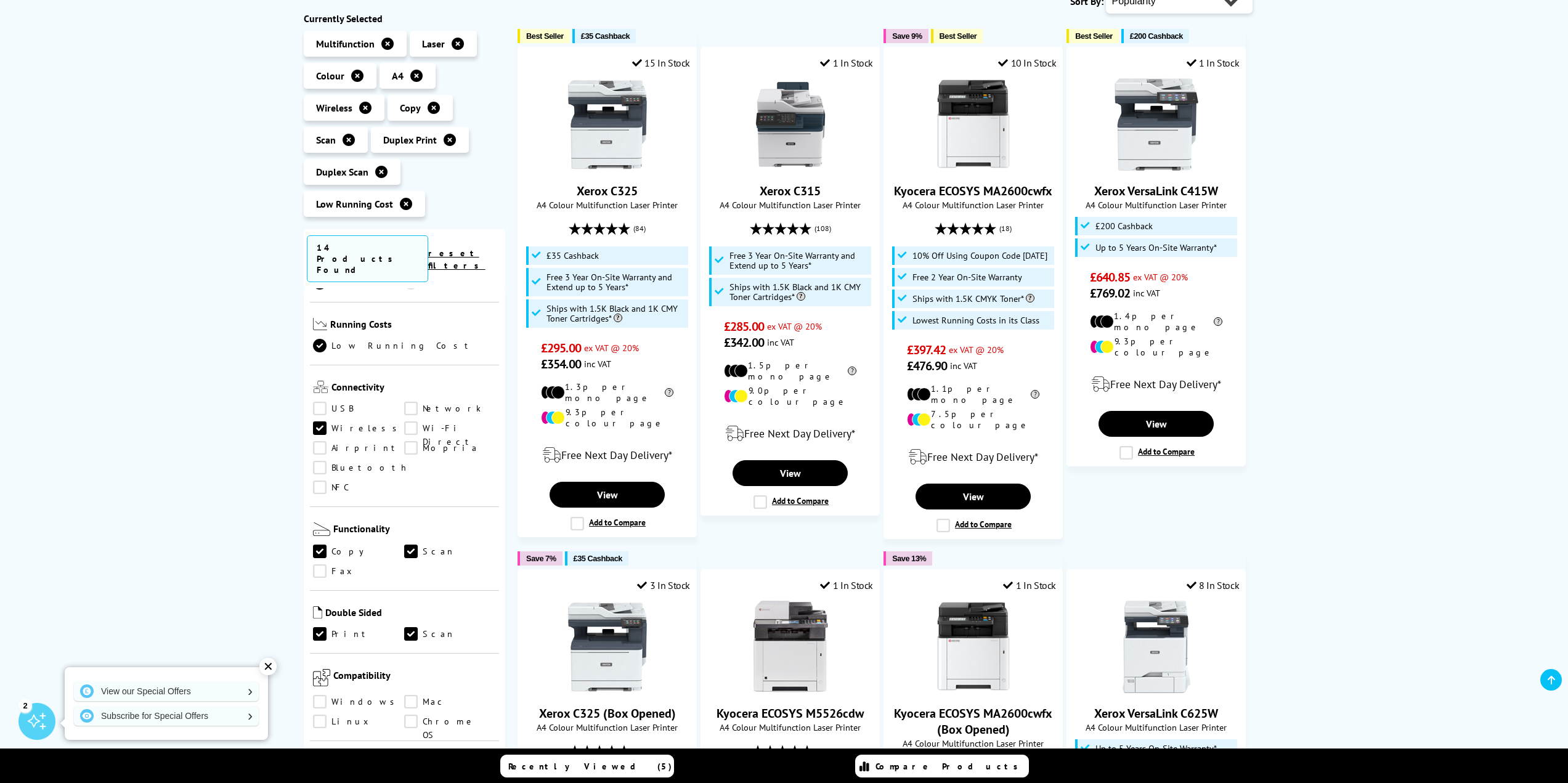
click at [411, 696] on link "Mac" at bounding box center [449, 702] width 92 height 13
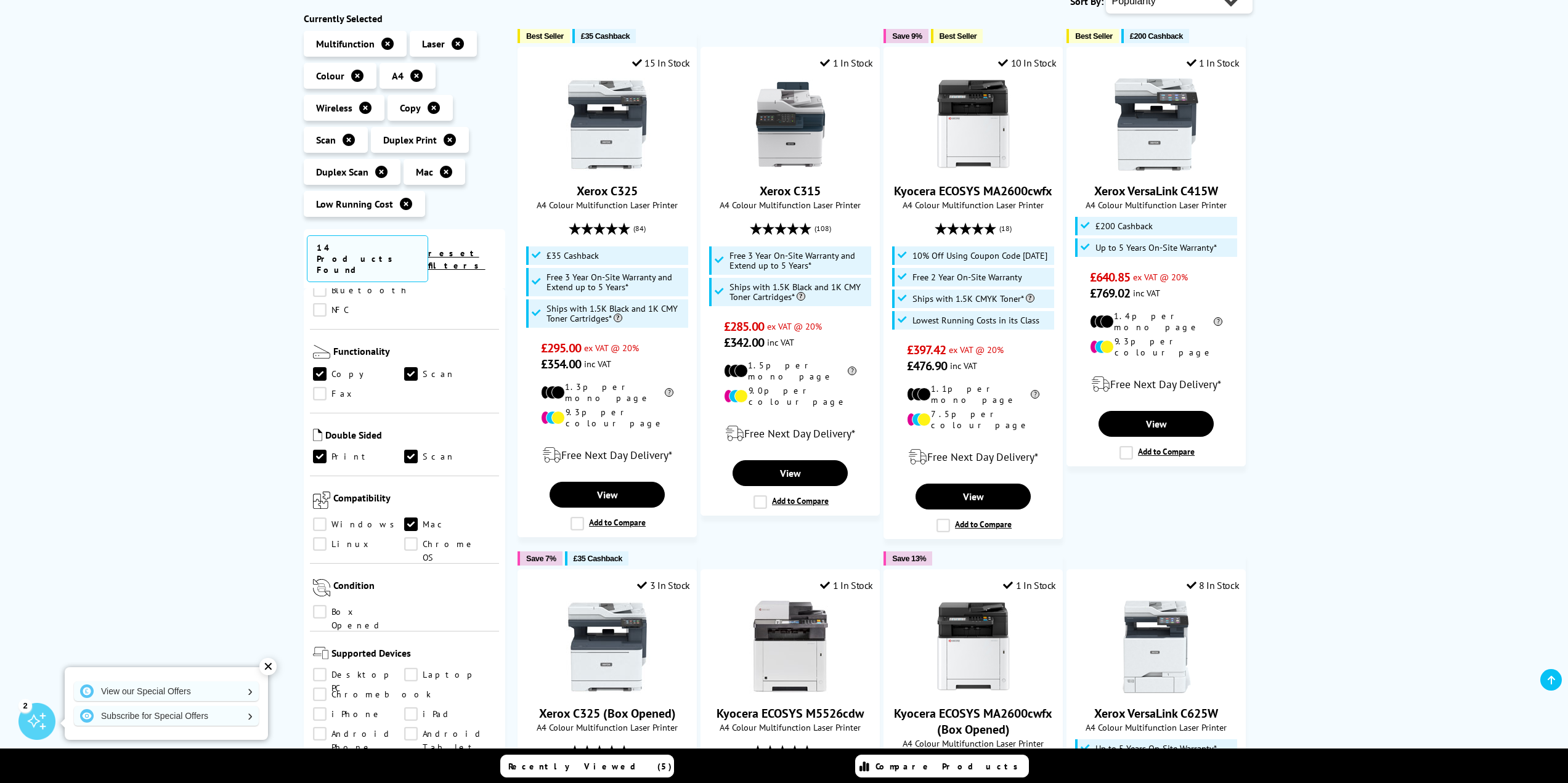
scroll to position [555, 0]
click at [318, 511] on link "Windows" at bounding box center [359, 518] width 92 height 13
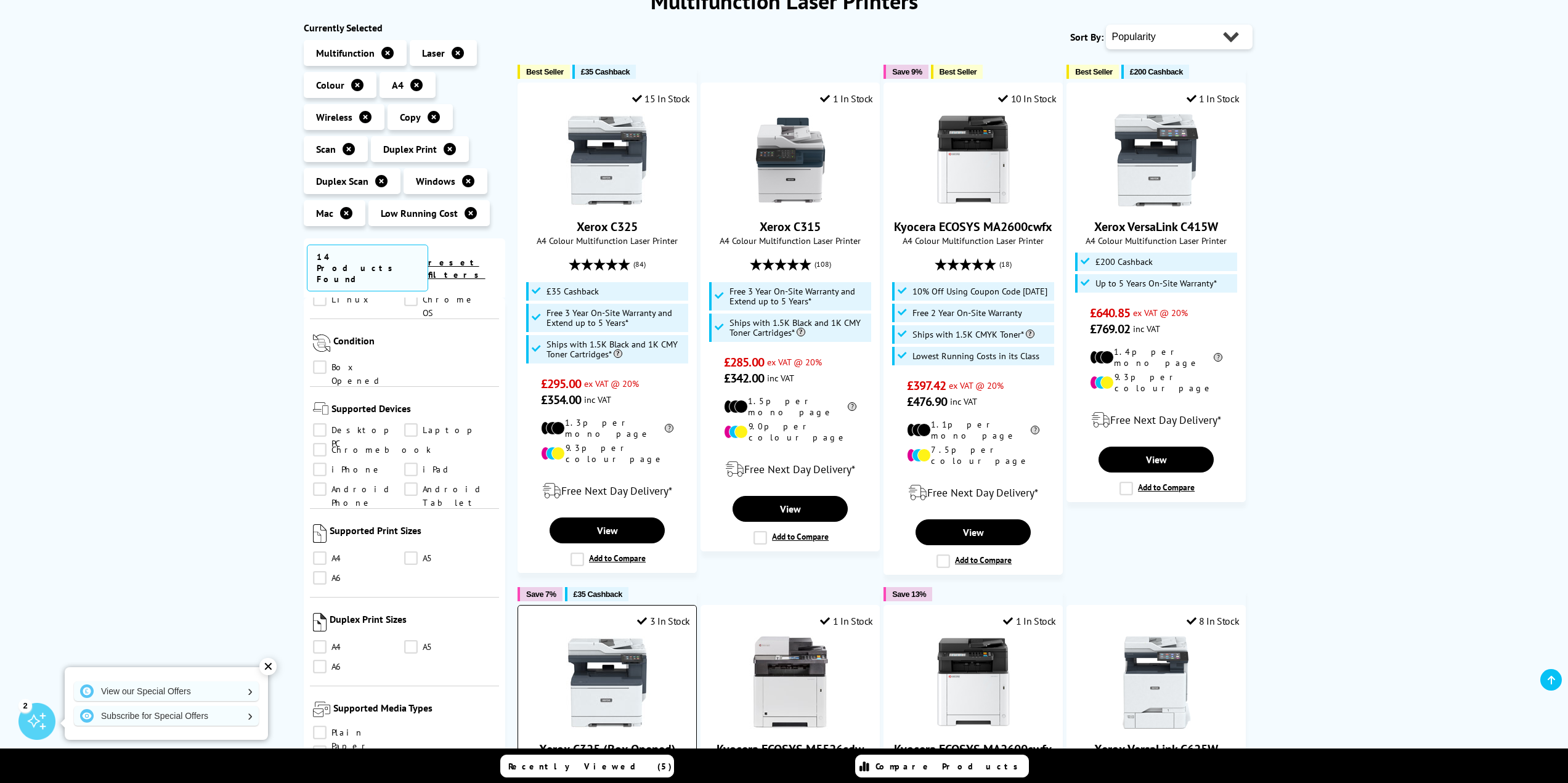
scroll to position [185, 0]
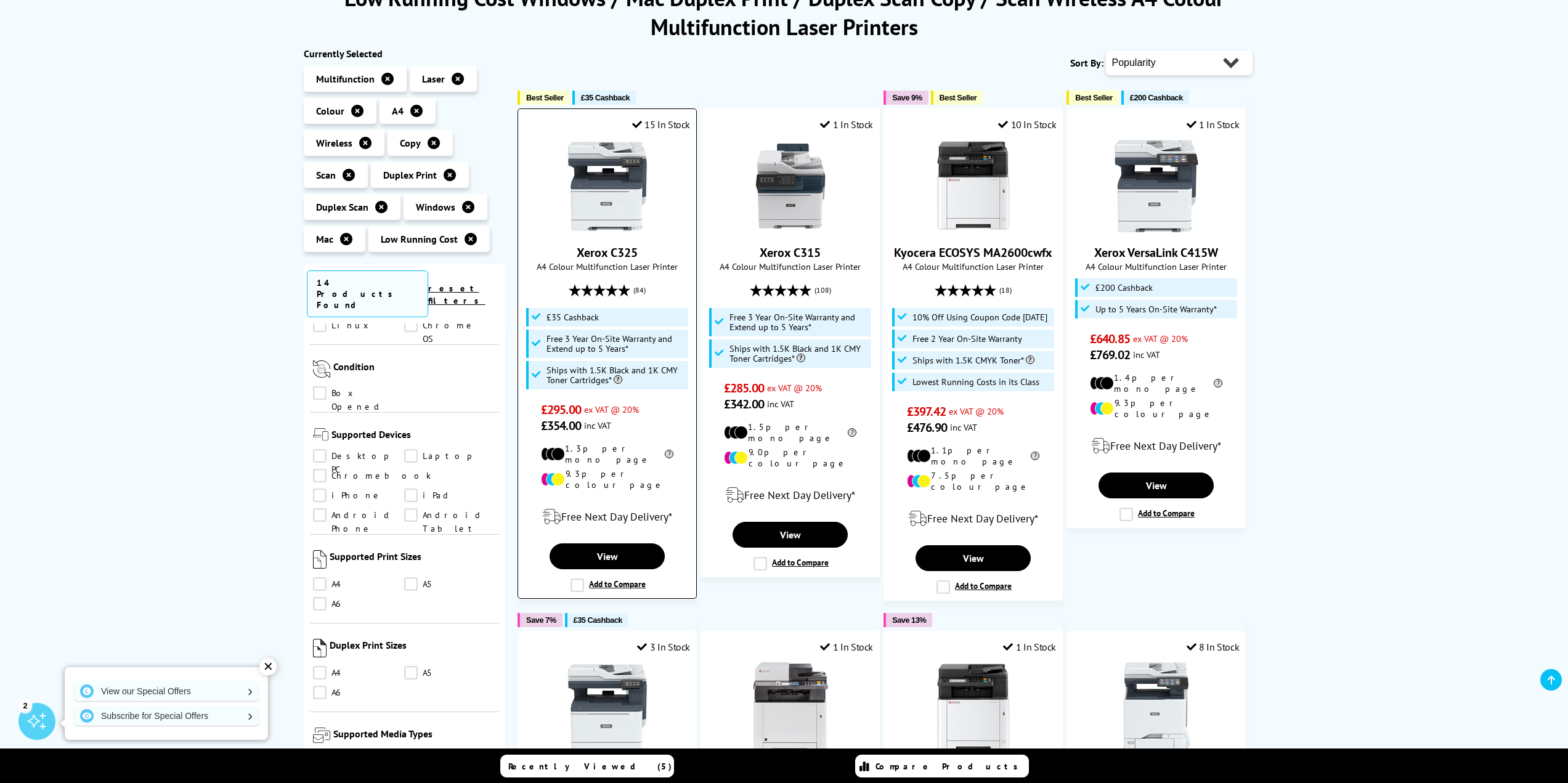
click at [605, 251] on link "Xerox C325" at bounding box center [608, 252] width 61 height 16
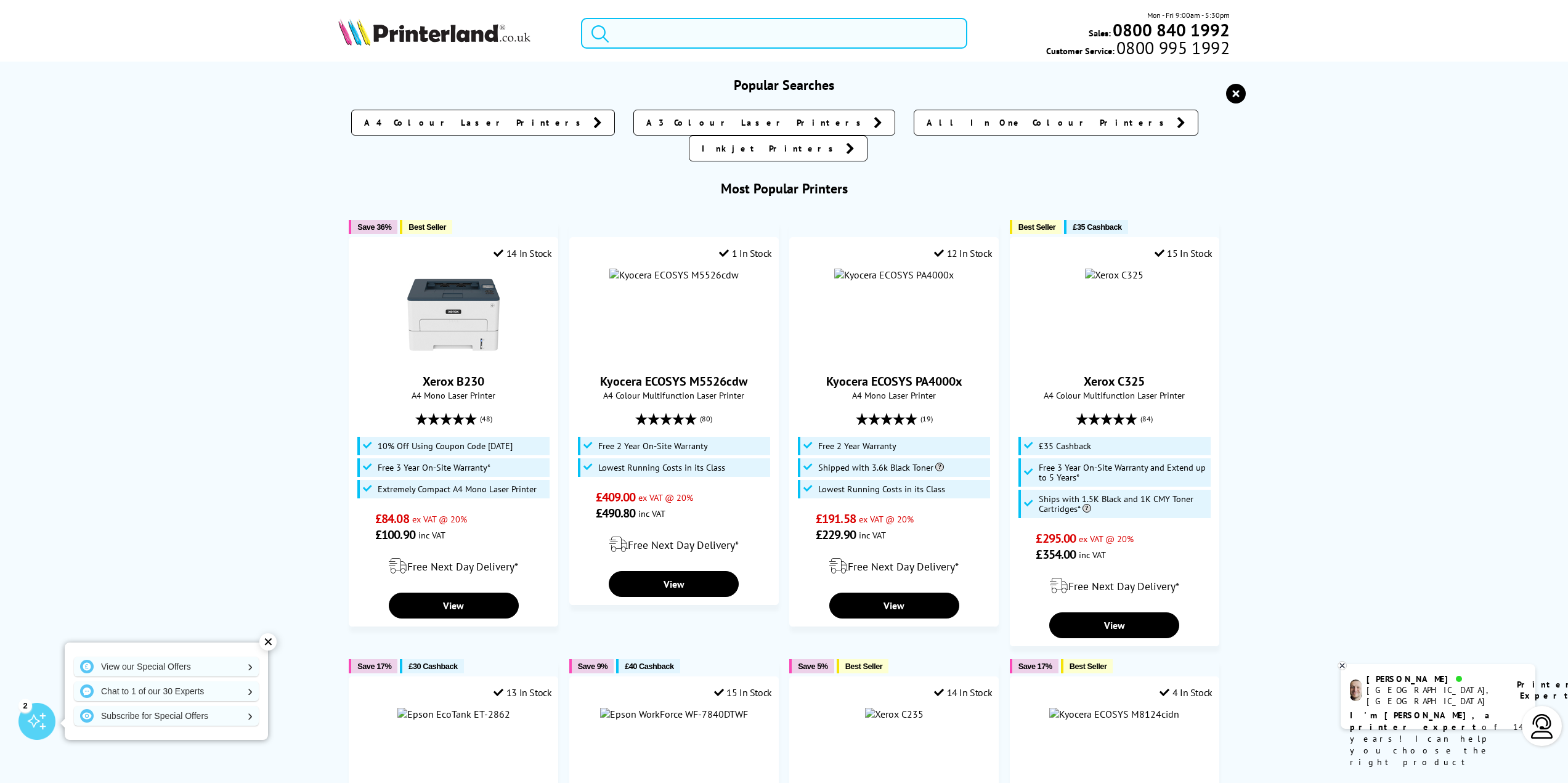
click at [672, 37] on input "search" at bounding box center [774, 33] width 387 height 30
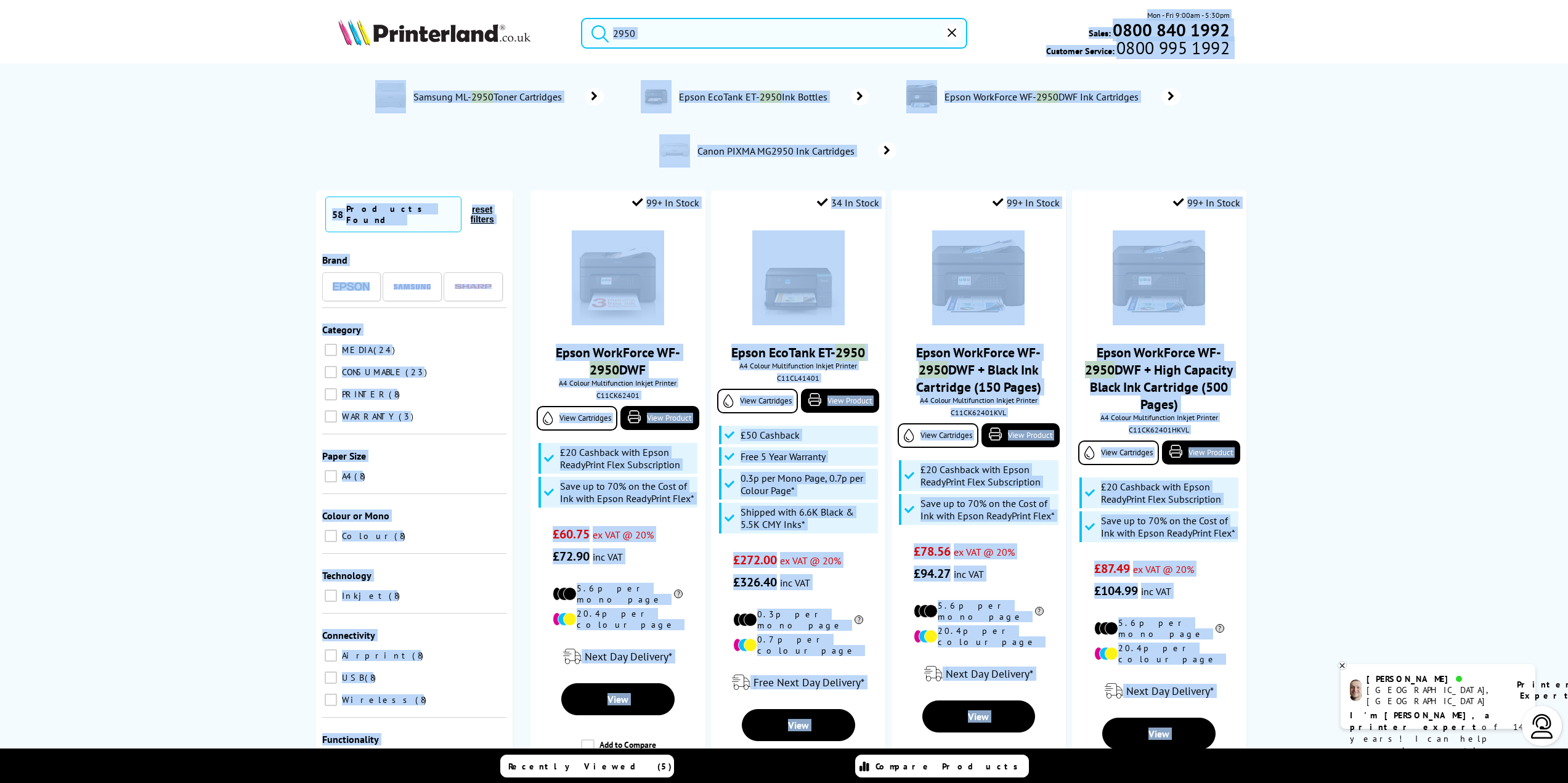
drag, startPoint x: 641, startPoint y: 38, endPoint x: 619, endPoint y: 40, distance: 22.1
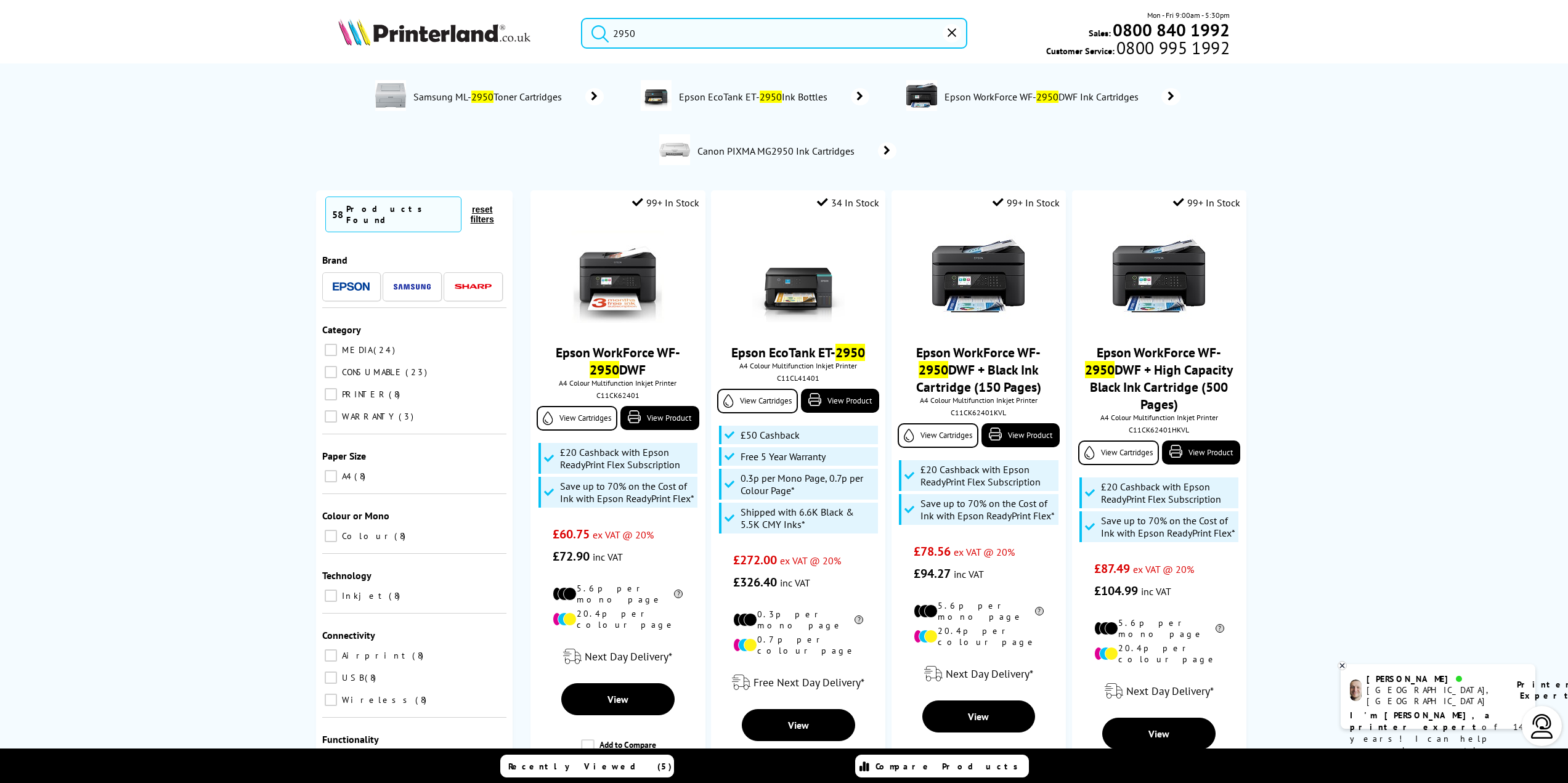
click at [640, 36] on input "2950" at bounding box center [774, 33] width 387 height 30
drag, startPoint x: 640, startPoint y: 36, endPoint x: 607, endPoint y: 33, distance: 33.1
click at [607, 33] on form "2950" at bounding box center [774, 33] width 387 height 30
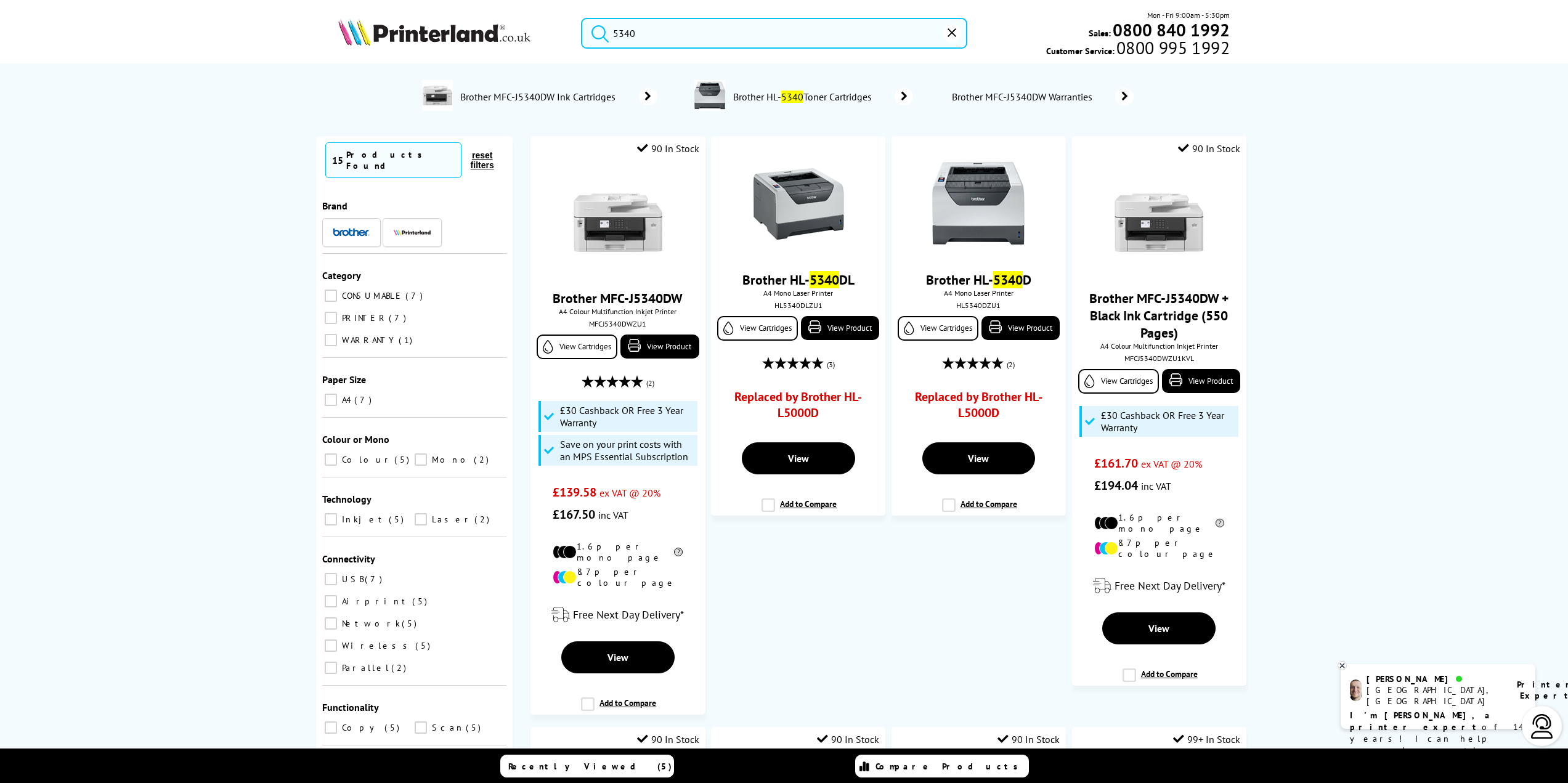
type input "5340"
